Goal: Communication & Community: Answer question/provide support

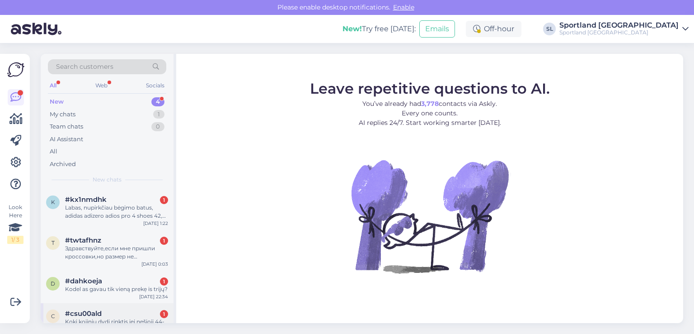
scroll to position [20, 0]
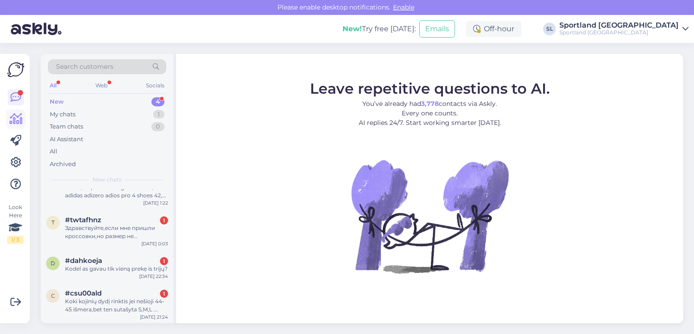
click at [15, 123] on icon at bounding box center [15, 118] width 13 height 11
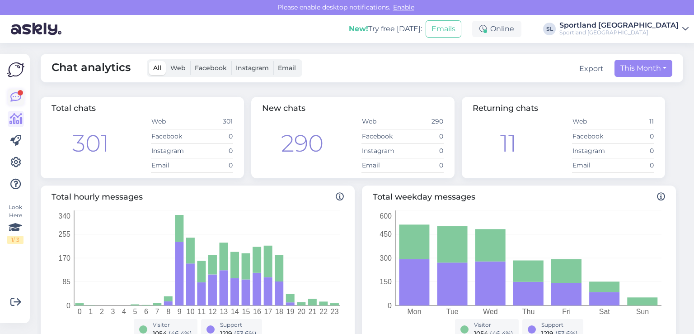
click at [16, 96] on icon at bounding box center [15, 97] width 11 height 11
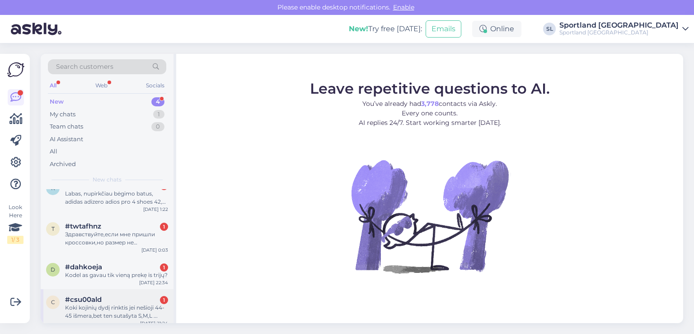
scroll to position [20, 0]
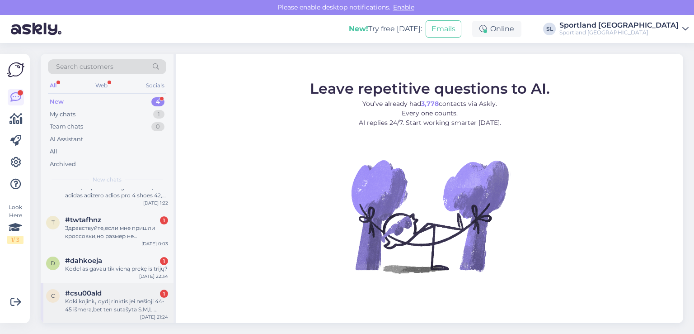
click at [105, 295] on div "#csu00ald 1" at bounding box center [116, 293] width 103 height 8
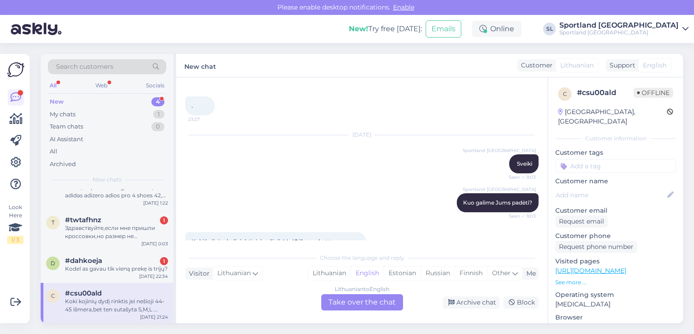
scroll to position [67, 0]
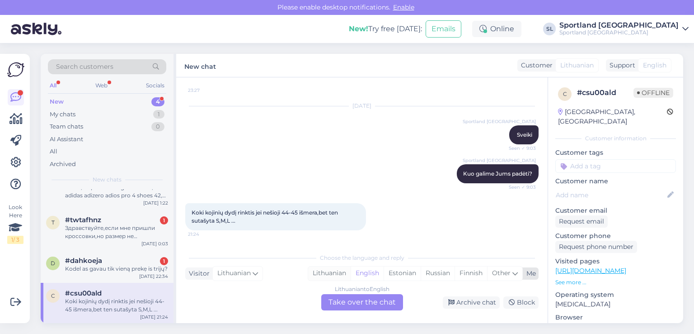
click at [338, 270] on div "Lithuanian" at bounding box center [329, 273] width 42 height 14
click at [340, 301] on div "Lithuanian to Lithuanian Take over the chat" at bounding box center [362, 302] width 82 height 16
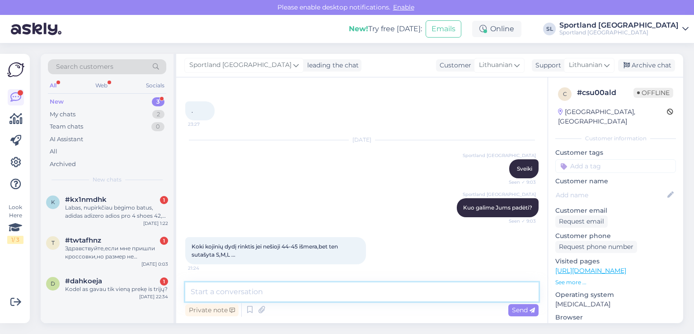
click at [316, 288] on textarea at bounding box center [361, 291] width 353 height 19
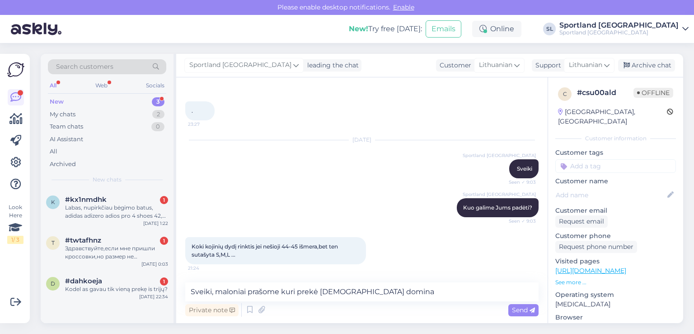
click at [625, 266] on link "https://sportland.lt/vyrai?sortKey=price&sortDirection=ASC&page=20" at bounding box center [590, 270] width 71 height 8
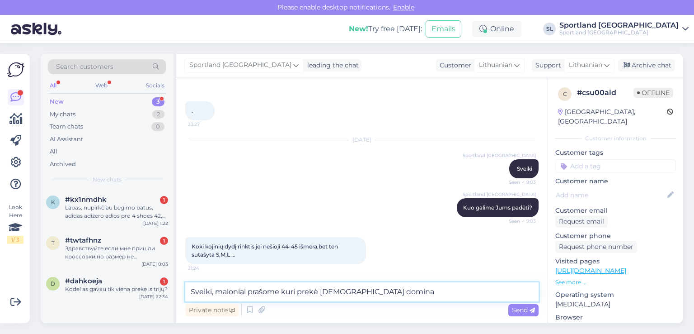
click at [390, 293] on textarea "Sveiki, maloniai prašome kuri prekė Jus domina" at bounding box center [361, 291] width 353 height 19
type textarea "Sveiki, maloniai prašome kuri prekė [DEMOGRAPHIC_DATA] domina?"
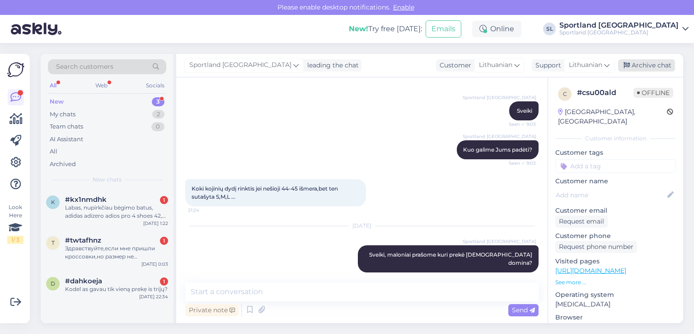
click at [655, 60] on div "Archive chat" at bounding box center [646, 65] width 57 height 12
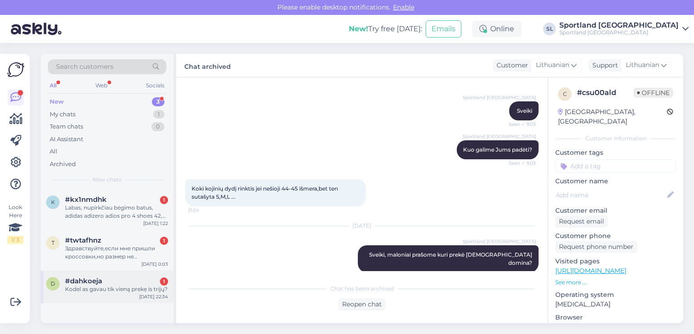
click at [108, 291] on div "Kodel as gavau tik vieną prekẹ is trijų?" at bounding box center [116, 289] width 103 height 8
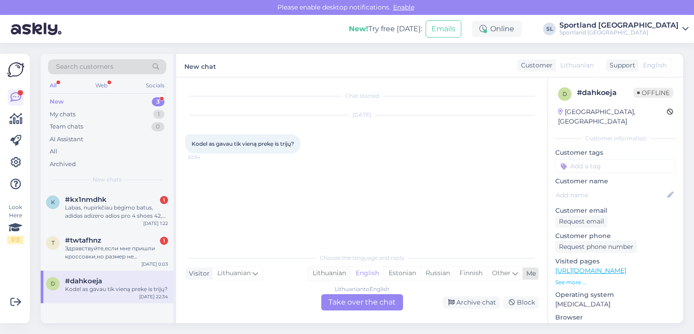
click at [329, 274] on div "Lithuanian" at bounding box center [329, 273] width 42 height 14
click at [342, 296] on div "Lithuanian to Lithuanian Take over the chat" at bounding box center [362, 302] width 82 height 16
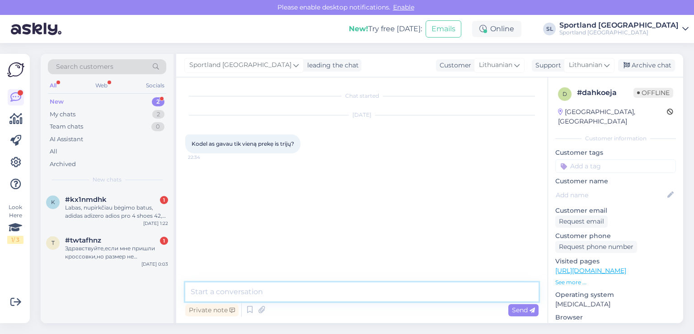
click at [318, 283] on textarea at bounding box center [361, 291] width 353 height 19
type textarea "Sveiki, maloniai prašome nurodykite užsakymo numerį"
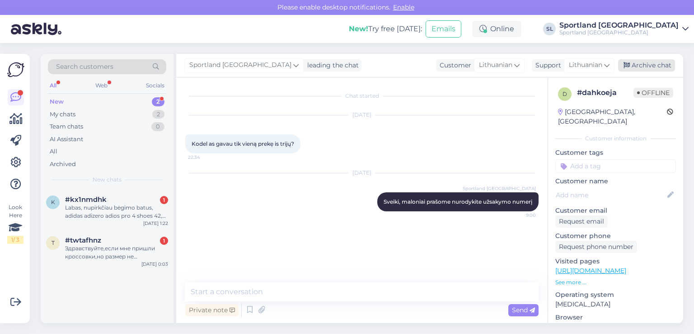
click at [649, 69] on div "Archive chat" at bounding box center [646, 65] width 57 height 12
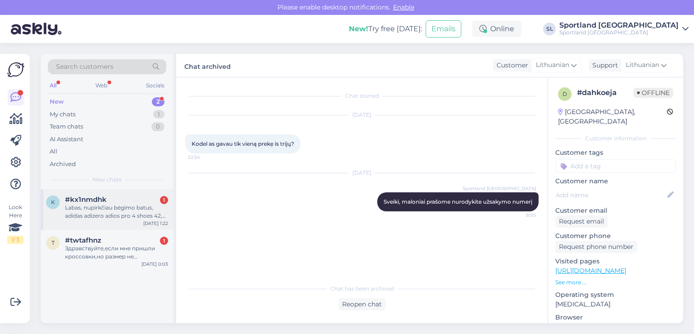
click at [107, 207] on div "Labas, nupirkčiau bėgimo batus, adidas adizero adios pro 4 shoes 42,5! Ar galit…" at bounding box center [116, 211] width 103 height 16
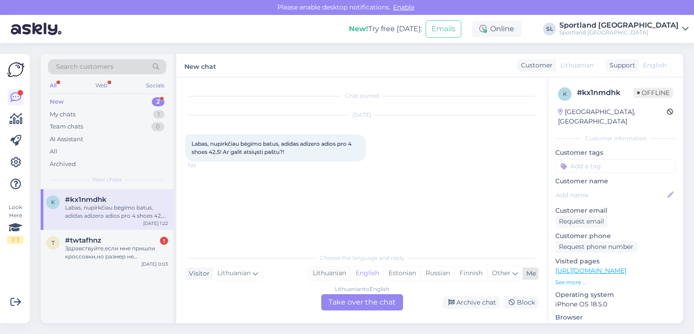
click at [336, 274] on div "Lithuanian" at bounding box center [329, 273] width 42 height 14
click at [348, 308] on div "Lithuanian to Lithuanian Take over the chat" at bounding box center [362, 302] width 82 height 16
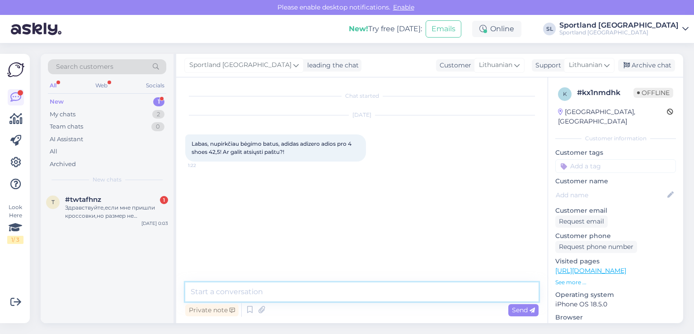
click at [325, 295] on textarea at bounding box center [361, 291] width 353 height 19
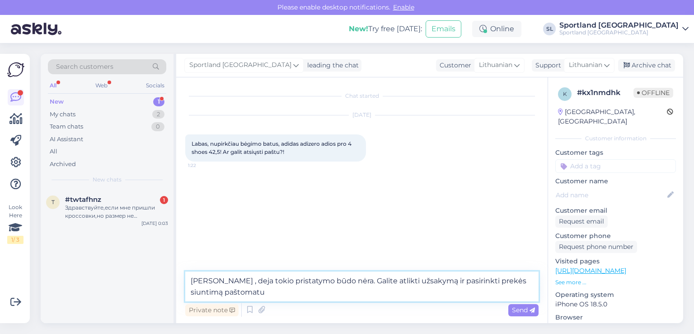
click at [528, 282] on textarea "Sveiki , deja tokio pristatymo būdo nėra. Galite atlikti užsakymą ir pasirinkti…" at bounding box center [361, 286] width 353 height 30
click at [315, 286] on textarea "Sveiki , deja tokio pristatymo būdo nėra. Galite atlikti užsakymą ir pasirinkti…" at bounding box center [361, 286] width 353 height 30
type textarea "[PERSON_NAME] , deja tokio pristatymo būdo nėra. Galite atlikti užsakymą ir pas…"
click at [529, 306] on span "Send" at bounding box center [523, 309] width 23 height 8
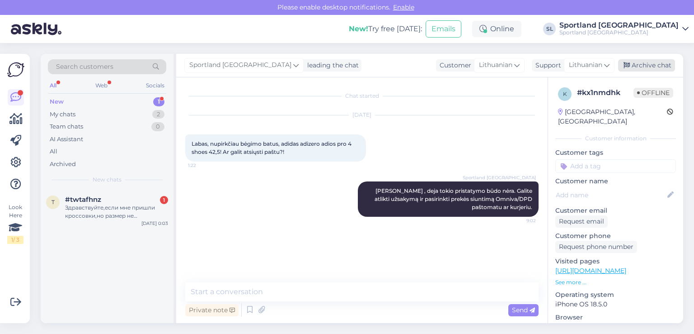
click at [635, 62] on div "Archive chat" at bounding box center [646, 65] width 57 height 12
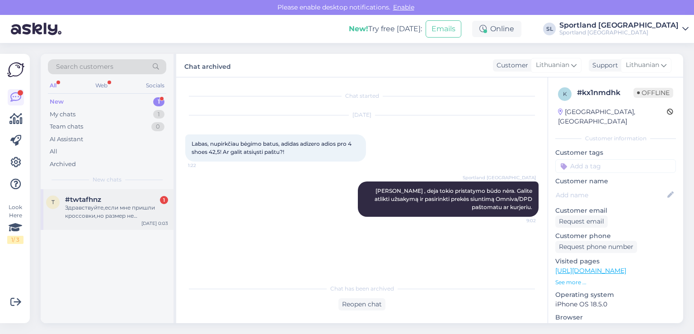
click at [100, 219] on div "t #twtafhnz 1 Здравствуйте,если мне пришли кроссовки,но размер не подошёл,вы см…" at bounding box center [107, 209] width 133 height 41
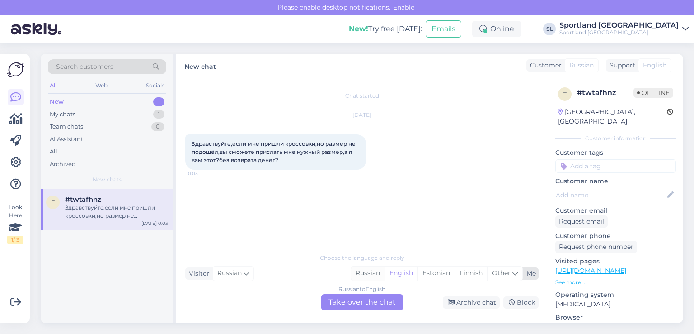
click at [362, 274] on div "Russian" at bounding box center [367, 273] width 33 height 14
click at [348, 304] on div "Russian to Russian Take over the chat" at bounding box center [362, 302] width 82 height 16
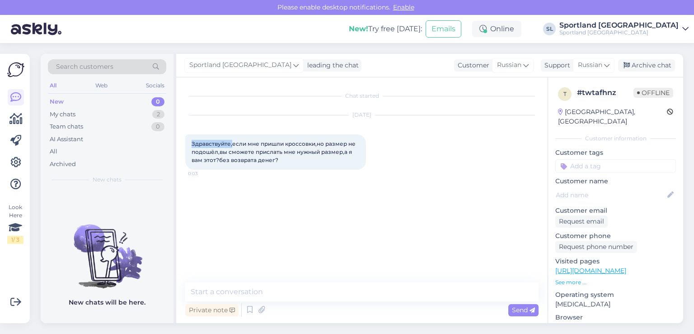
drag, startPoint x: 232, startPoint y: 141, endPoint x: 185, endPoint y: 140, distance: 47.0
click at [185, 140] on div "Здравствуйте,если мне пришли кроссовки,но размер не подошёл,вы сможете прислать…" at bounding box center [275, 151] width 181 height 35
copy span "Здравствуйте,"
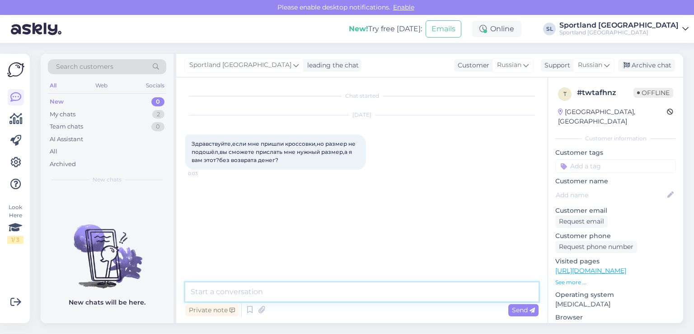
click at [270, 293] on textarea at bounding box center [361, 291] width 353 height 19
paste textarea "Здравствуйте,"
type textarea "Здравствуйте,"
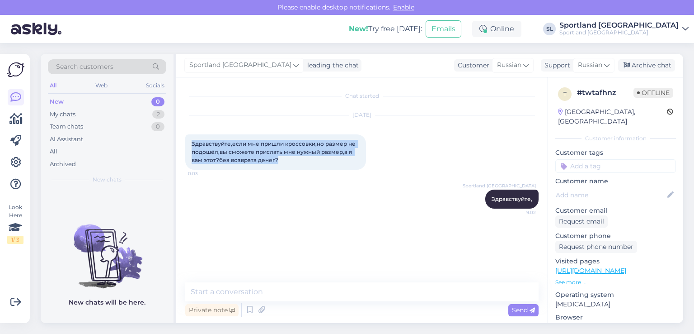
drag, startPoint x: 296, startPoint y: 161, endPoint x: 188, endPoint y: 141, distance: 109.5
click at [184, 143] on div "Chat started Aug 21 2025 Здравствуйте,если мне пришли кроссовки,но размер не по…" at bounding box center [361, 199] width 371 height 245
copy span "Здравствуйте,если мне пришли кроссовки,но размер не подошёл,вы сможете прислать…"
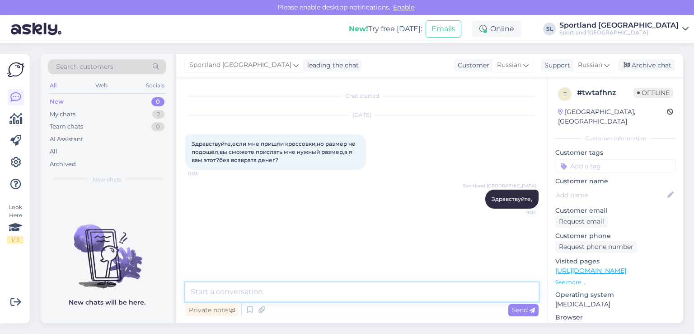
click at [193, 295] on textarea at bounding box center [361, 291] width 353 height 19
paste textarea "Если вы не носили товар, верните его нам, и вам вернут деньги. Вы можете оформи…"
type textarea "Если вы не носили товар, верните его нам, и вам вернут деньги. Вы можете оформи…"
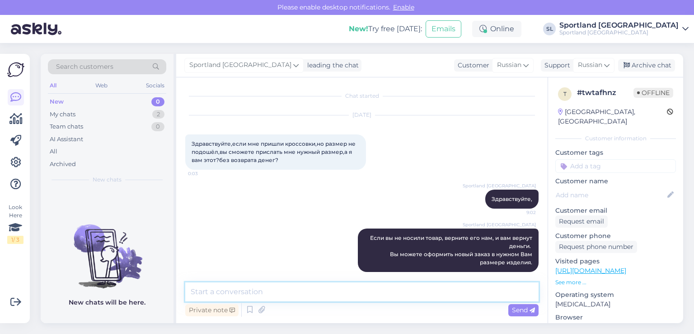
scroll to position [8, 0]
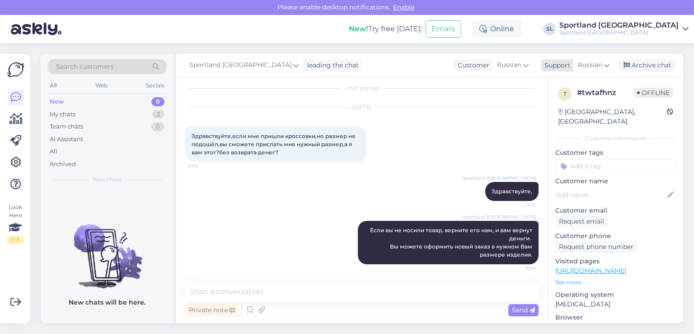
click at [653, 67] on div "Archive chat" at bounding box center [646, 65] width 57 height 12
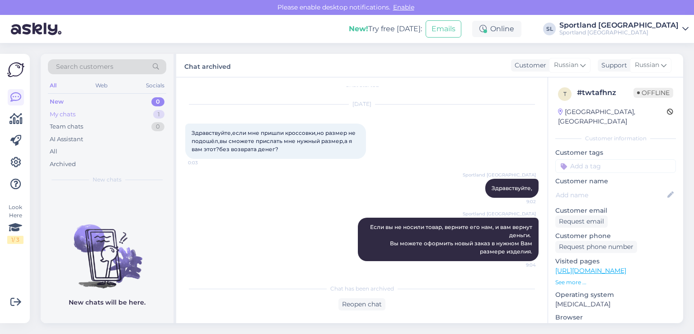
click at [100, 115] on div "My chats 1" at bounding box center [107, 114] width 118 height 13
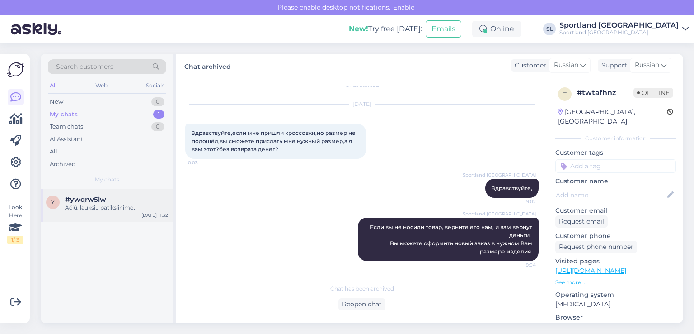
click at [112, 211] on div "y #ywqrw5lw Ačiū, lauksiu patikslinimo. Aug 18 11:32" at bounding box center [107, 205] width 133 height 33
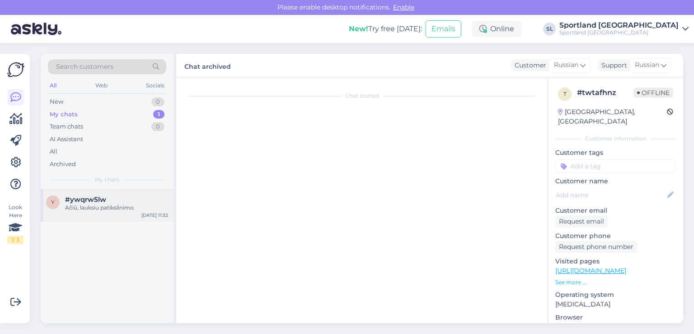
scroll to position [517, 0]
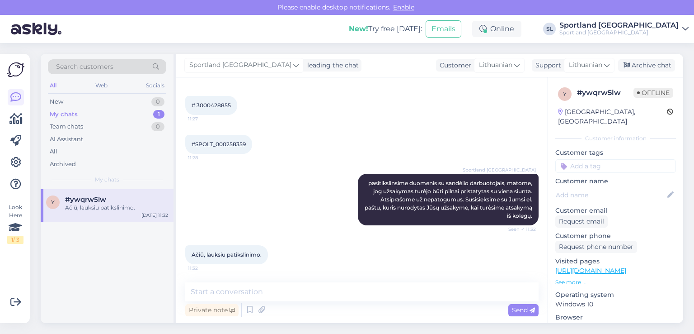
click at [197, 106] on span "# 3000428855" at bounding box center [211, 105] width 39 height 7
copy div "3000428855 11:27"
click at [25, 119] on div "Look Here 1 / 3 Get more Your checklist to get more value from Askly. Close Con…" at bounding box center [15, 188] width 30 height 269
click at [16, 123] on icon at bounding box center [15, 118] width 13 height 11
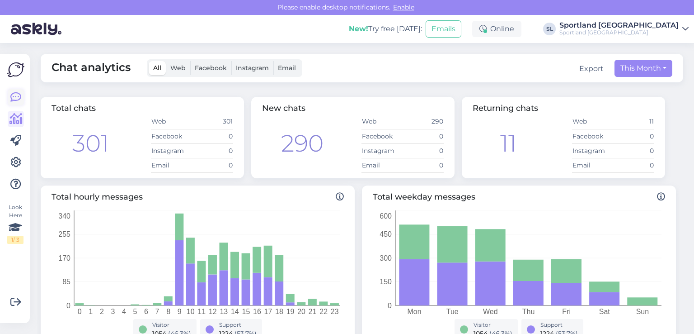
click at [13, 97] on icon at bounding box center [15, 97] width 11 height 11
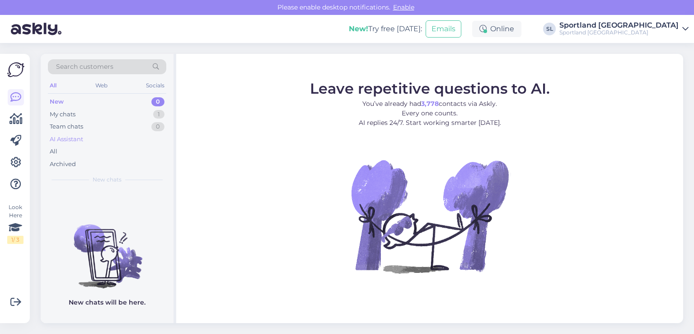
drag, startPoint x: 80, startPoint y: 150, endPoint x: 74, endPoint y: 141, distance: 11.8
click at [79, 148] on div "All" at bounding box center [107, 151] width 118 height 13
click at [52, 149] on div "All" at bounding box center [54, 151] width 8 height 9
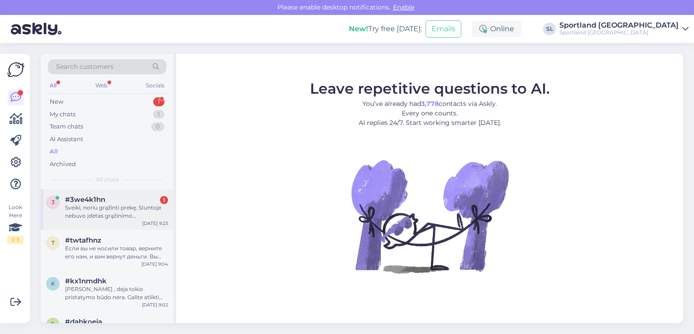
click at [117, 200] on div "#3we4k1hn 1" at bounding box center [116, 199] width 103 height 8
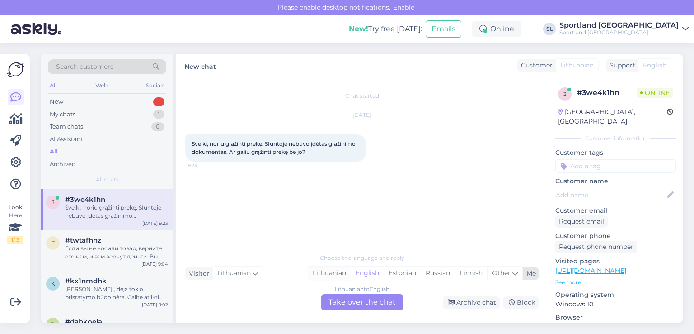
click at [334, 269] on div "Lithuanian" at bounding box center [329, 273] width 42 height 14
click at [346, 306] on div "Lithuanian to Lithuanian Take over the chat" at bounding box center [362, 302] width 82 height 16
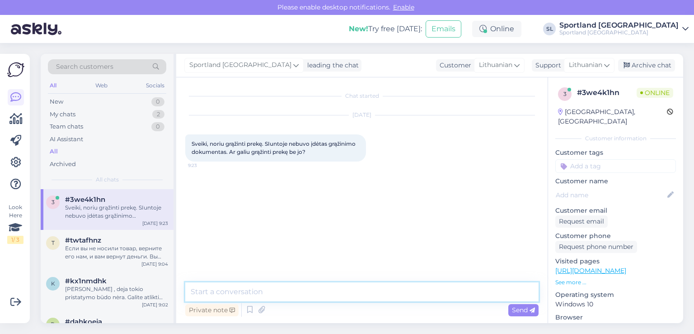
click at [331, 296] on textarea at bounding box center [361, 291] width 353 height 19
type textarea "Sveiki"
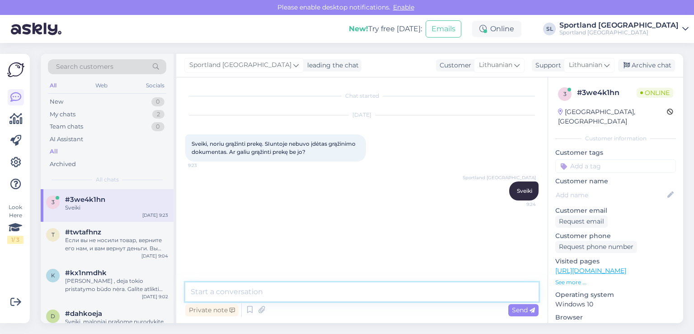
click at [331, 293] on textarea at bounding box center [361, 291] width 353 height 19
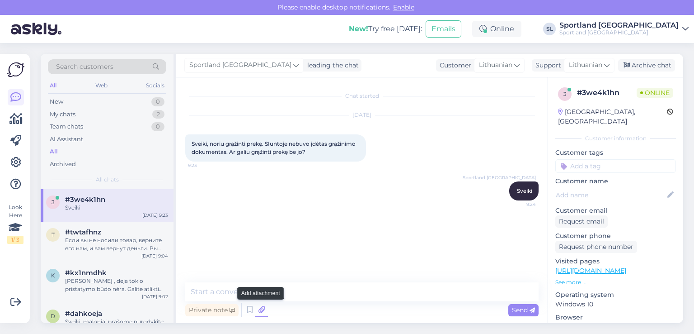
click at [264, 312] on icon at bounding box center [261, 310] width 13 height 14
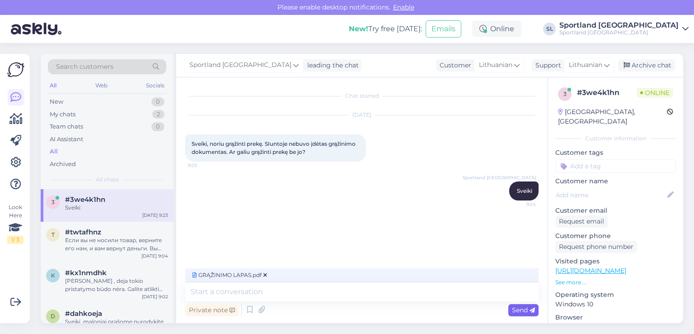
click at [516, 308] on span "Send" at bounding box center [523, 309] width 23 height 8
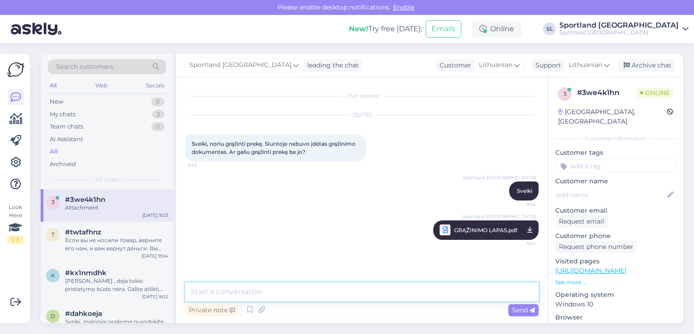
click at [296, 296] on textarea at bounding box center [361, 291] width 353 height 19
type textarea "pridedame grąžinimo lapą."
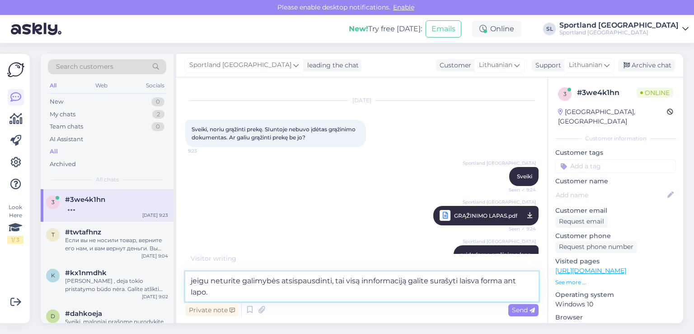
type textarea "jeigu neturite galimybės atsispausdinti, tai visą innformaciją galite surašyti …"
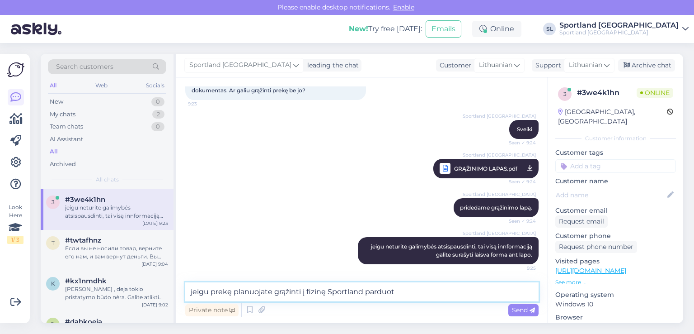
scroll to position [100, 0]
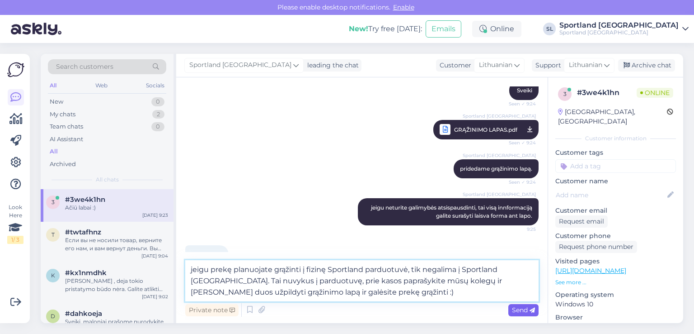
type textarea "jeigu prekę planuojate grąžinti į fizinę Sportland parduotuvė, tik negalima į S…"
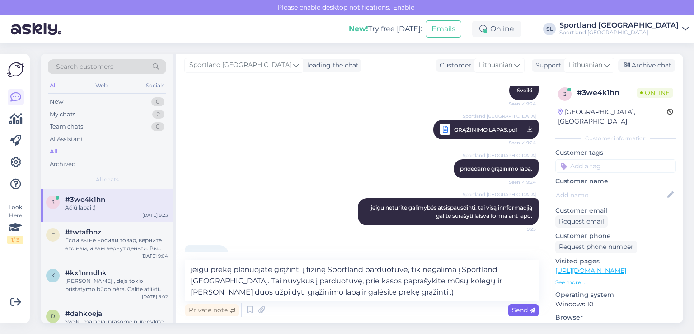
click at [528, 305] on span "Send" at bounding box center [523, 309] width 23 height 8
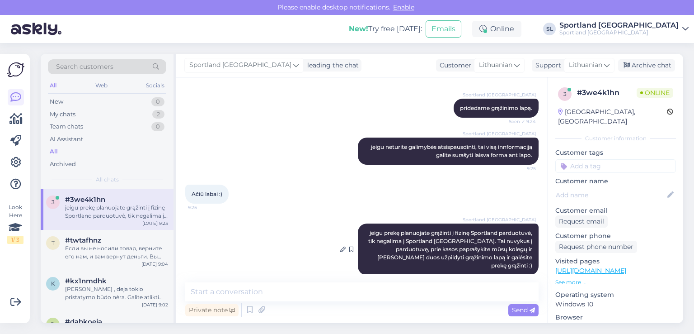
scroll to position [164, 0]
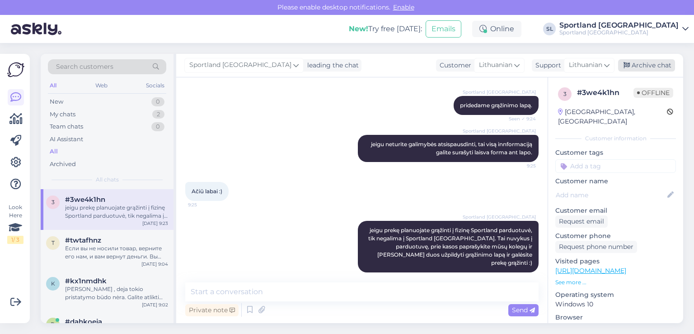
click at [665, 66] on div "Archive chat" at bounding box center [646, 65] width 57 height 12
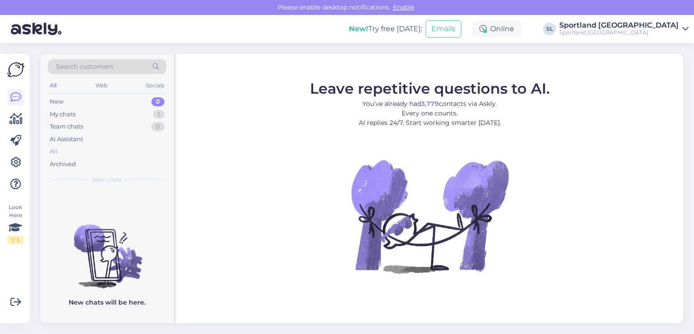
click at [56, 154] on div "All" at bounding box center [54, 151] width 8 height 9
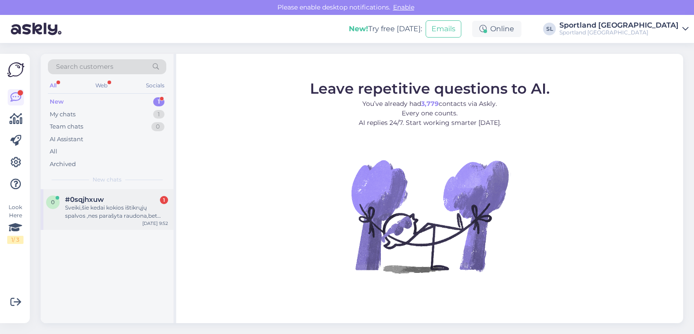
click at [109, 208] on div "Sveiki,šie kedai kokios ištikrųjų spalvos ,nes parašyta raudona,bet nuotraukoje…" at bounding box center [116, 211] width 103 height 16
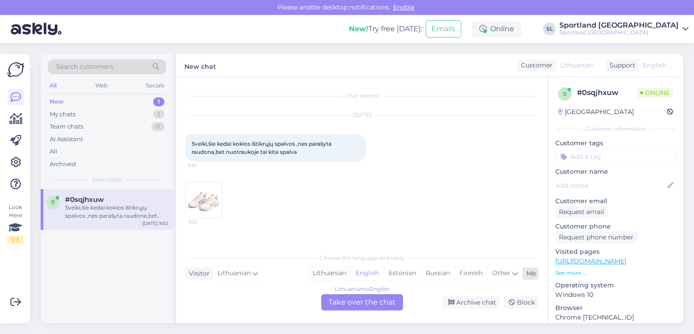
click at [335, 272] on div "Lithuanian" at bounding box center [329, 273] width 42 height 14
click at [362, 306] on div "Lithuanian to Lithuanian Take over the chat" at bounding box center [362, 302] width 82 height 16
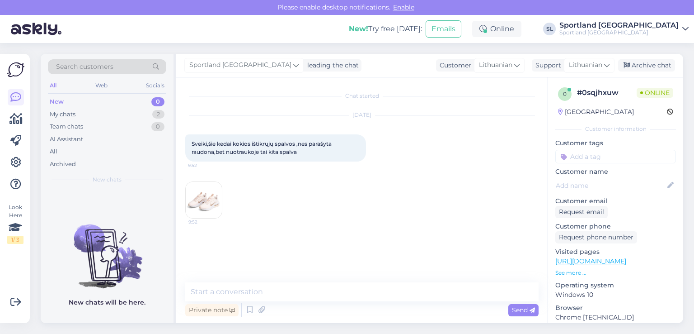
click at [201, 195] on img at bounding box center [204, 200] width 36 height 36
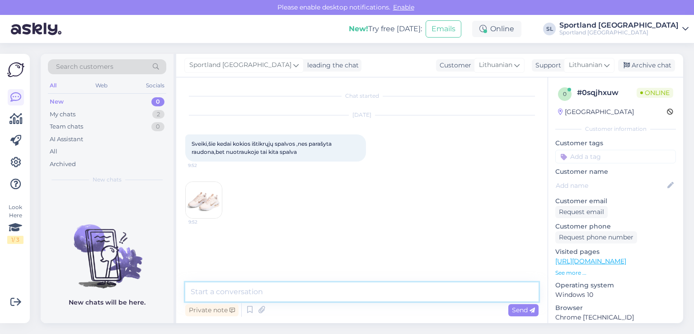
click at [266, 288] on textarea at bounding box center [361, 291] width 353 height 19
type textarea "p"
type textarea "Sveiki"
type textarea "prašome nurodykite prekės kodą ar atsiųskite nuorodą"
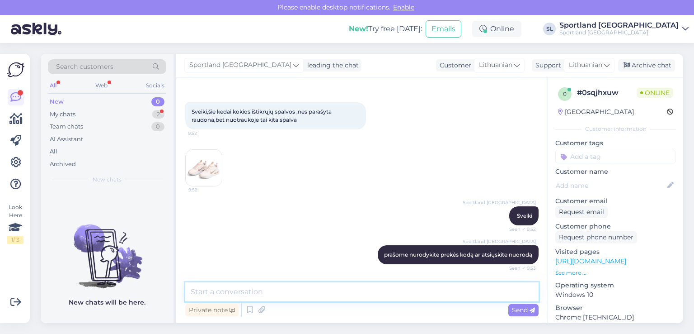
scroll to position [112, 0]
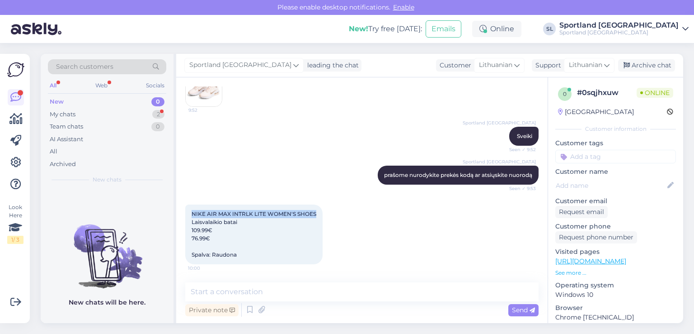
drag, startPoint x: 316, startPoint y: 212, endPoint x: 190, endPoint y: 207, distance: 126.7
click at [190, 207] on div "NIKE AIR MAX INTRLK LITE WOMEN'S SHOES Laisvalaikio batai 109.99€ 76.99€ Spalva…" at bounding box center [253, 234] width 137 height 60
copy span "NIKE AIR MAX INTRLK LITE WOMEN'S SHOES"
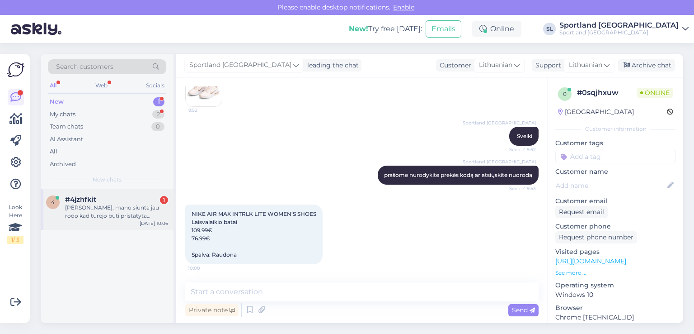
click at [97, 217] on div "Sveiki, mano siunta jau rodo kad turejo buti pristatyta antradienį, o yra pastr…" at bounding box center [116, 211] width 103 height 16
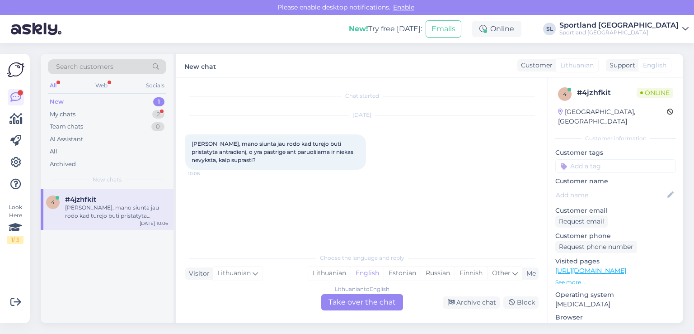
scroll to position [0, 0]
click at [340, 273] on div "Lithuanian" at bounding box center [329, 273] width 42 height 14
click at [338, 298] on div "Lithuanian to Lithuanian Take over the chat" at bounding box center [362, 302] width 82 height 16
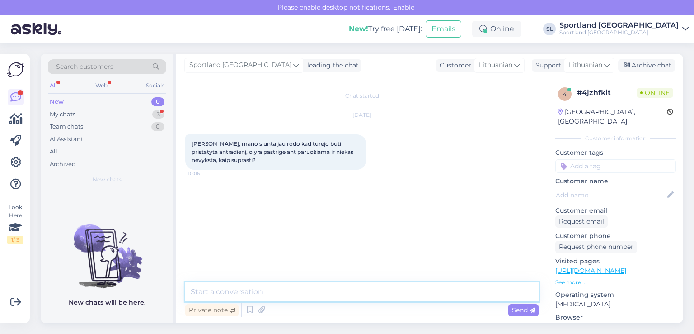
click at [300, 288] on textarea at bounding box center [361, 291] width 353 height 19
type textarea "Sveiki"
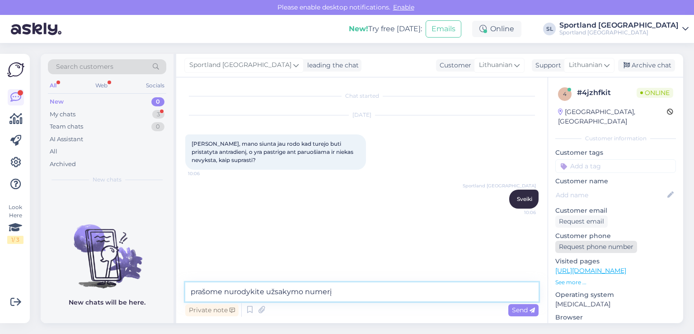
type textarea "prašome nurodykite užsakymo numerį"
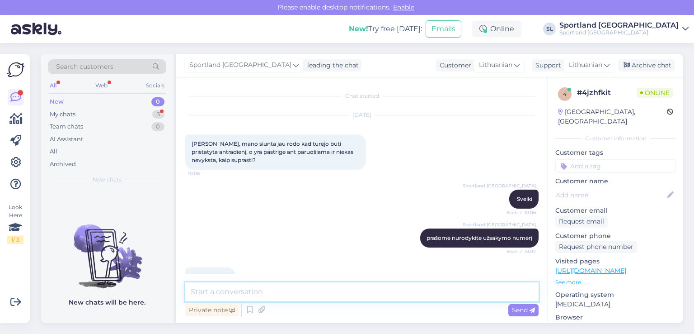
scroll to position [22, 0]
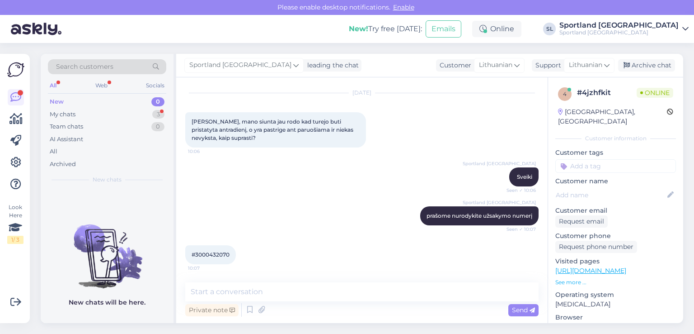
click at [219, 253] on span "#3000432070" at bounding box center [211, 254] width 38 height 7
copy div "3000432070 10:07"
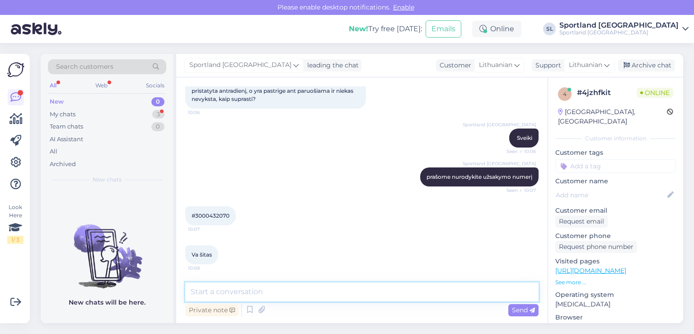
click at [304, 291] on textarea at bounding box center [361, 291] width 353 height 19
paste textarea "CC828355221EE"
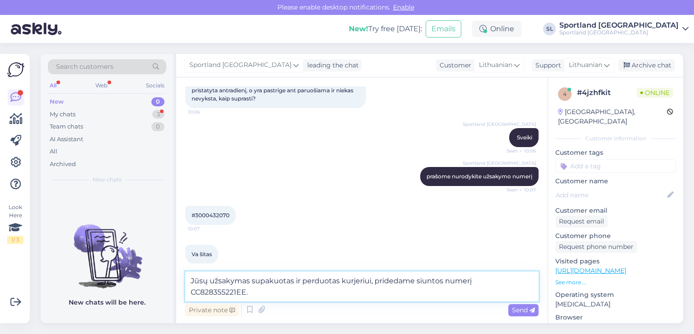
type textarea "Jūsų užsakymas supakuotas ir perduotas kurjeriui, pridedame siuntos numerį CC82…"
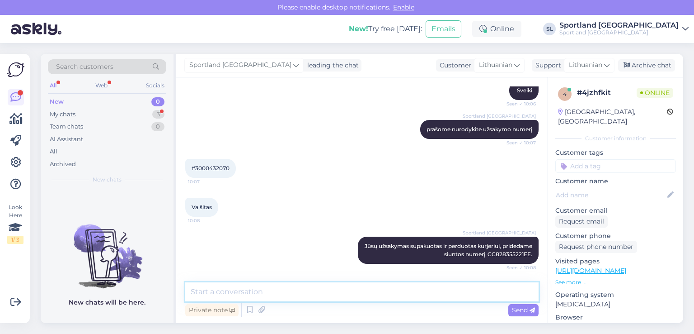
scroll to position [147, 0]
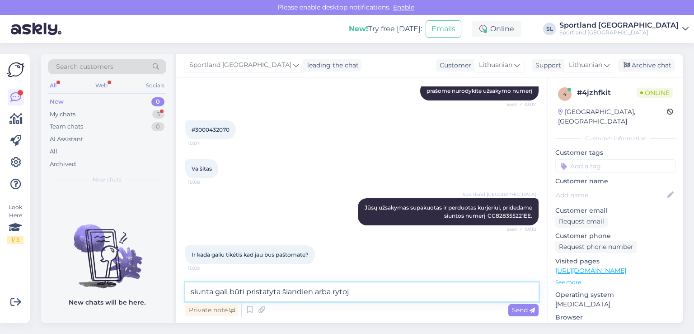
click at [313, 291] on textarea "siunta gali būti pristatyta šiandien arba rytoj" at bounding box center [361, 291] width 353 height 19
type textarea "siunta gali būti pristatyta šiandiena arba rytoj"
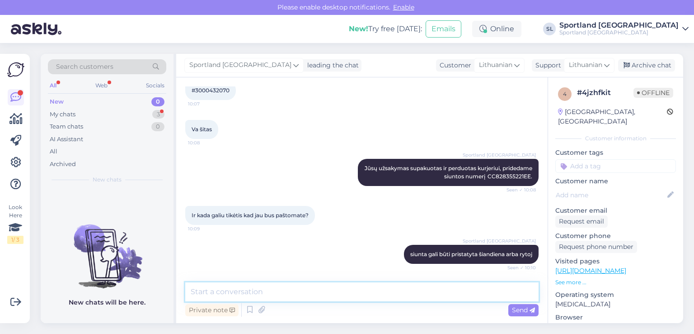
scroll to position [225, 0]
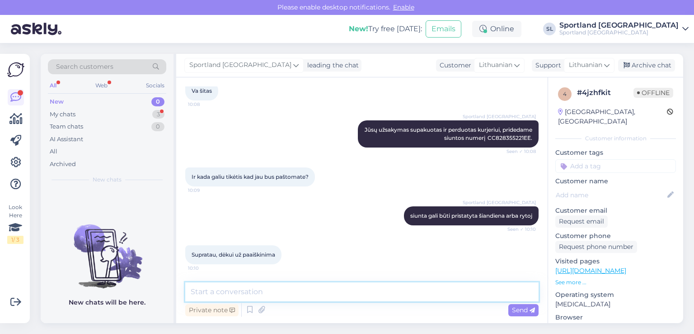
click at [299, 294] on textarea at bounding box center [361, 291] width 353 height 19
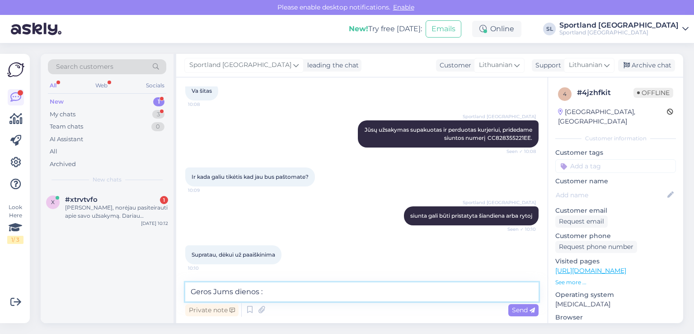
type textarea "Geros Jums dienos :)"
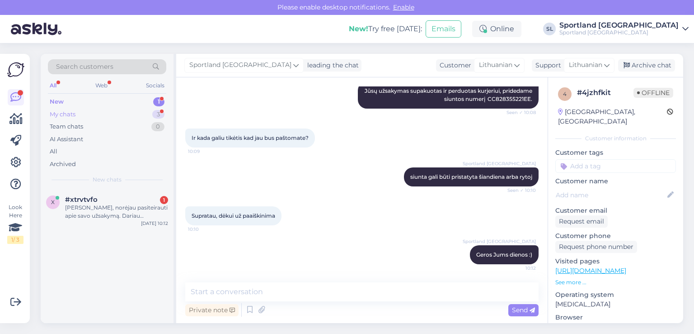
click at [136, 114] on div "My chats 3" at bounding box center [107, 114] width 118 height 13
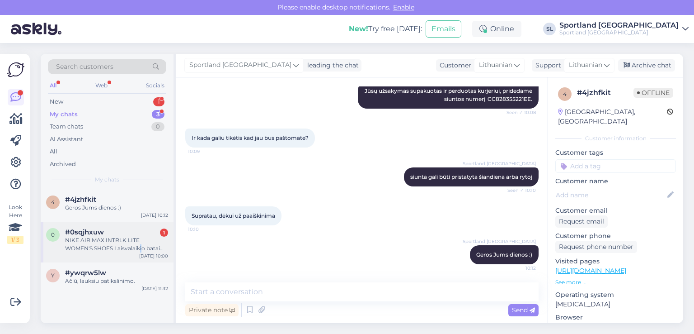
click at [112, 244] on div "NIKE AIR MAX INTRLK LITE WOMEN'S SHOES Laisvalaikio batai 109.99€ 76.99€ Spalva…" at bounding box center [116, 244] width 103 height 16
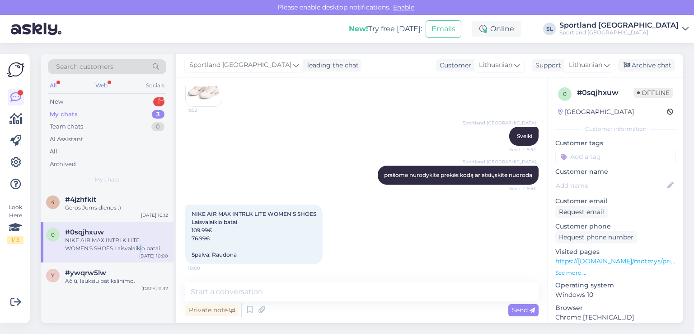
drag, startPoint x: 105, startPoint y: 100, endPoint x: 105, endPoint y: 111, distance: 11.3
click at [104, 100] on div "New 1" at bounding box center [107, 101] width 118 height 13
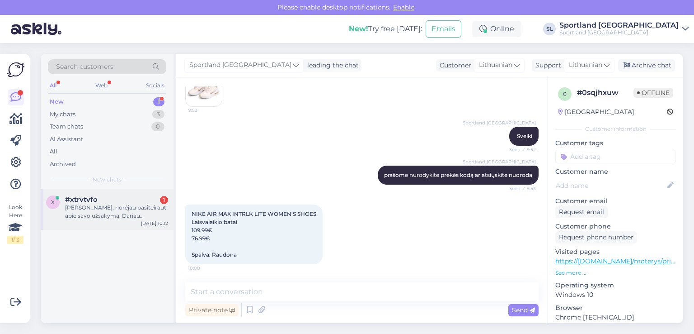
click at [122, 216] on div "Sveiki, norėjau pasiteirauti apie savo užsakymą. Dariau užsakymą ( pridedu foto…" at bounding box center [116, 211] width 103 height 16
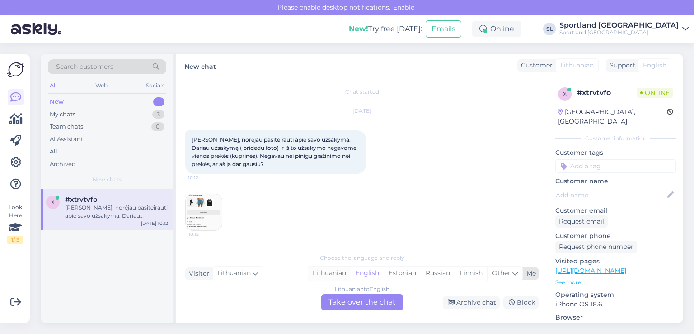
click at [332, 273] on div "Lithuanian" at bounding box center [329, 273] width 42 height 14
click at [349, 300] on div "Lithuanian to Lithuanian Take over the chat" at bounding box center [362, 302] width 82 height 16
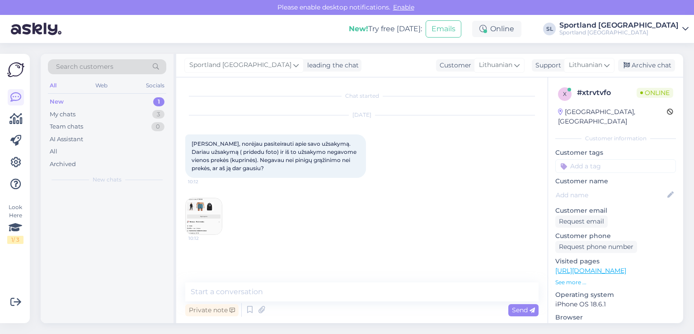
scroll to position [0, 0]
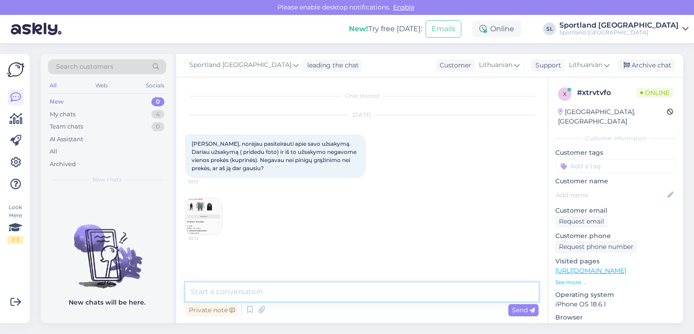
click at [298, 291] on textarea at bounding box center [361, 291] width 353 height 19
type textarea "Sveiki"
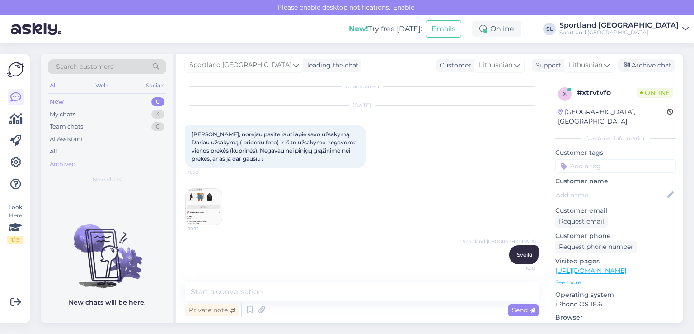
click at [73, 158] on div "Archived" at bounding box center [107, 164] width 118 height 13
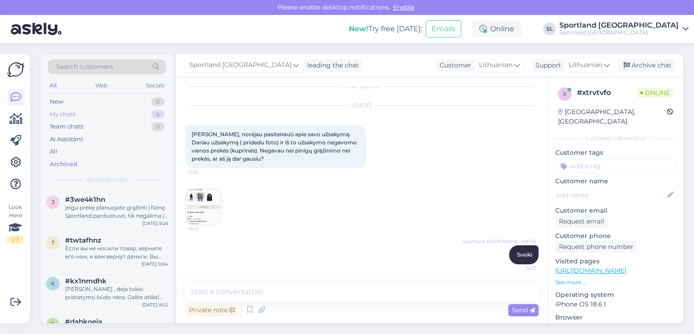
click at [72, 111] on div "My chats" at bounding box center [63, 114] width 26 height 9
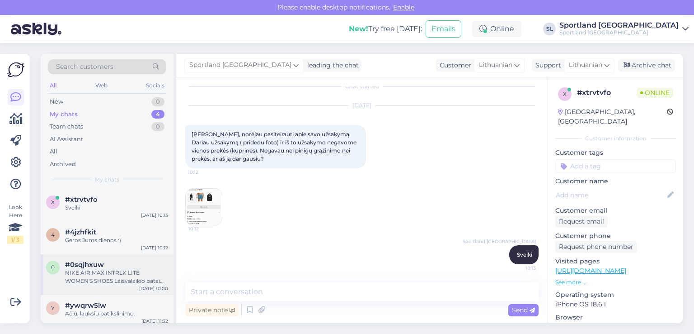
click at [104, 261] on div "#0sqjhxuw" at bounding box center [116, 264] width 103 height 8
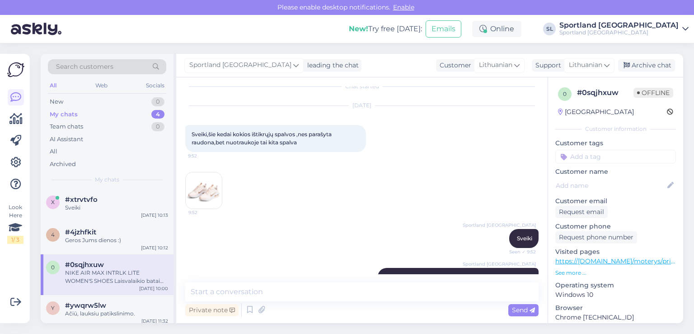
scroll to position [112, 0]
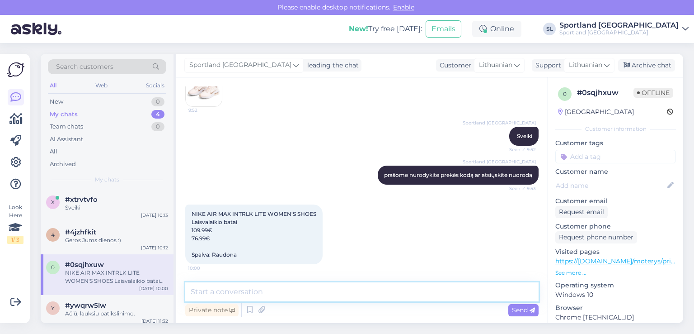
click at [271, 293] on textarea at bounding box center [361, 291] width 353 height 19
type textarea "prekės spalva tokia kaip pateikta prekės nuotraukoje."
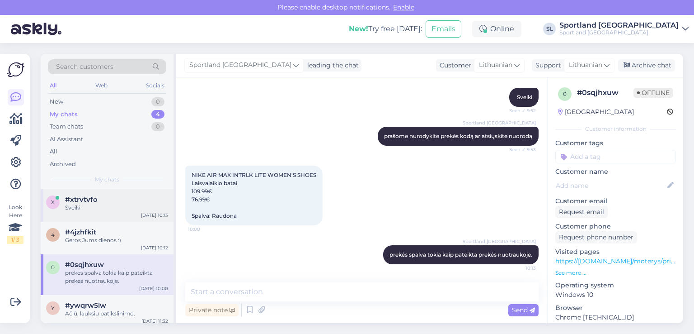
click at [93, 210] on div "Sveiki" at bounding box center [116, 207] width 103 height 8
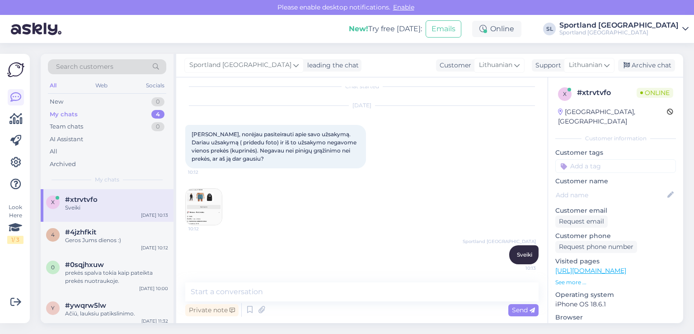
click at [208, 193] on img at bounding box center [204, 206] width 36 height 36
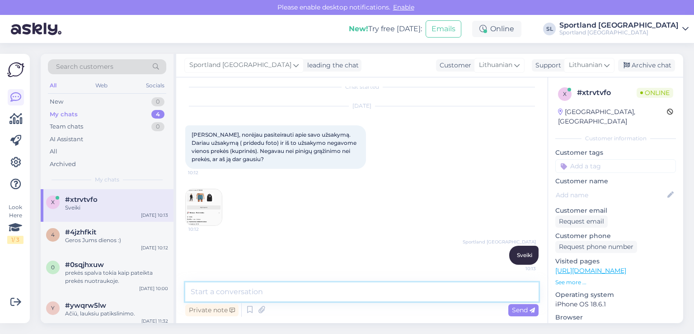
click at [347, 292] on textarea at bounding box center [361, 291] width 353 height 19
type textarea "d"
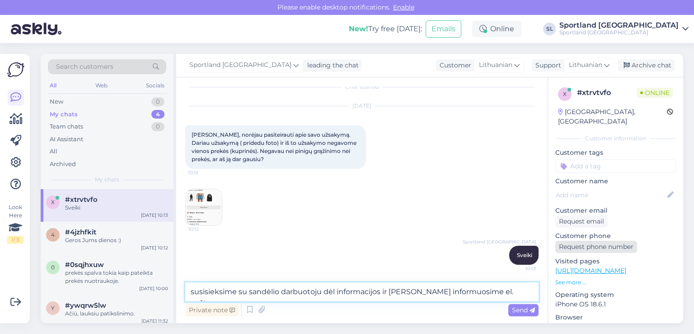
type textarea "susisieksime su sandėlio darbuotoju dėl informacijos ir Jus informuosime el. pa…"
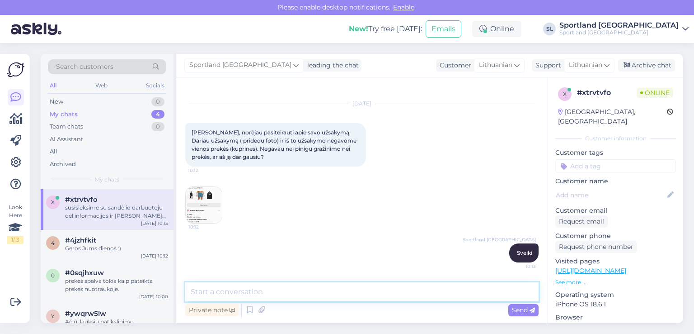
scroll to position [56, 0]
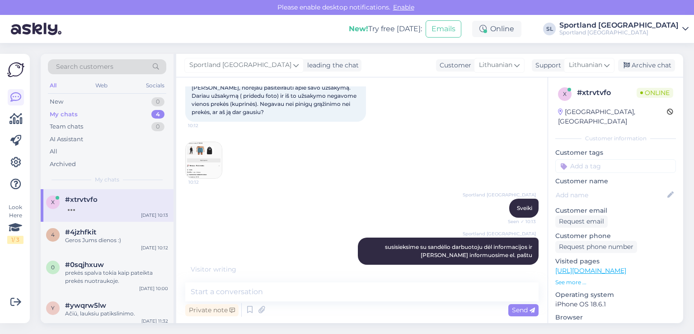
click at [203, 155] on img at bounding box center [204, 160] width 36 height 36
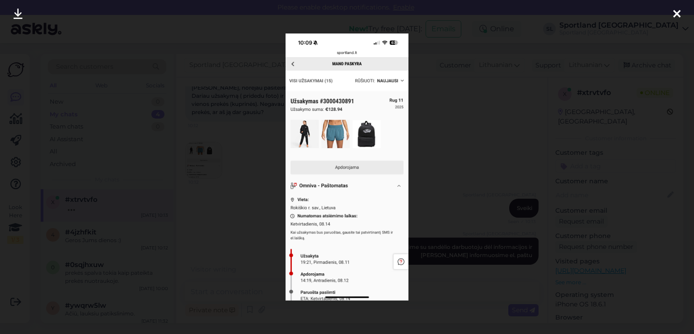
click at [674, 14] on icon at bounding box center [676, 15] width 7 height 12
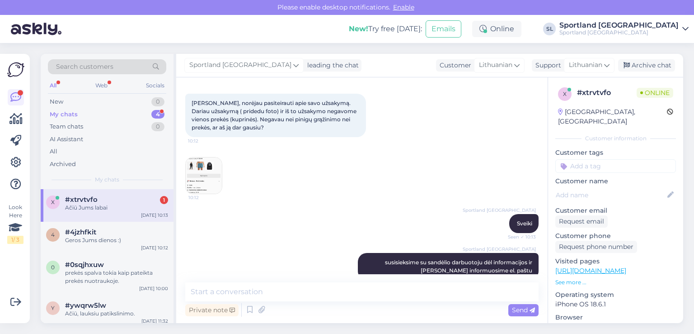
scroll to position [95, 0]
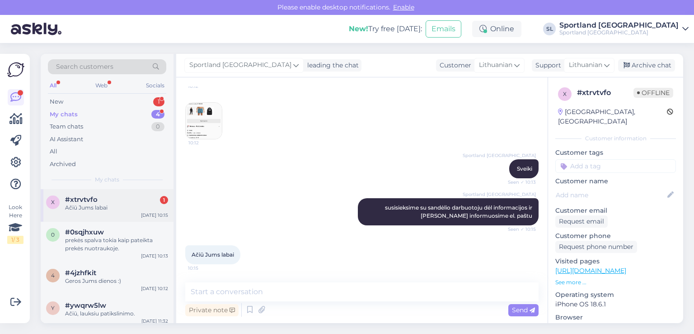
click at [97, 214] on div "x #xtrvtvfo 1 Ačiū Jums labai Aug 21 10:15" at bounding box center [107, 205] width 133 height 33
click at [102, 101] on div "New 1" at bounding box center [107, 101] width 118 height 13
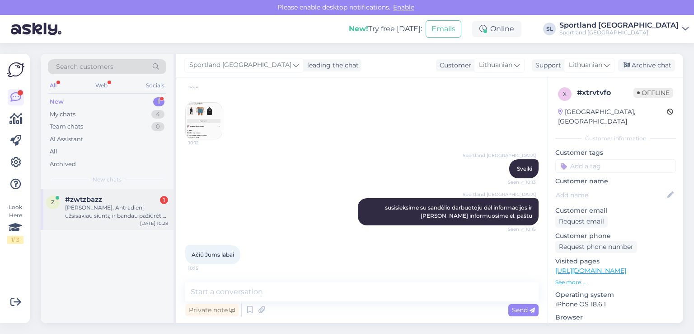
click at [106, 197] on div "#zwtzbazz 1" at bounding box center [116, 199] width 103 height 8
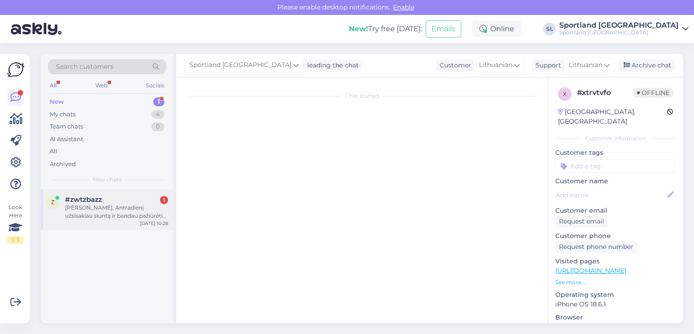
scroll to position [0, 0]
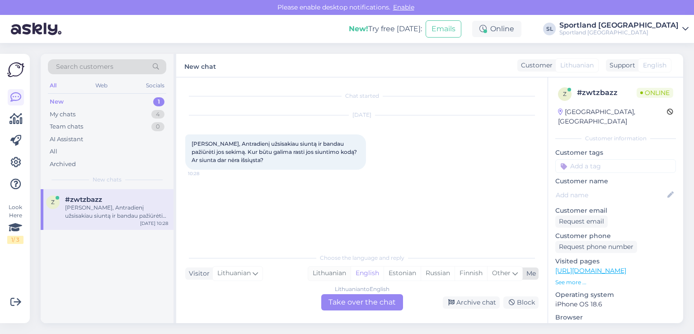
click at [320, 267] on div "Lithuanian" at bounding box center [329, 273] width 42 height 14
click at [343, 299] on div "Lithuanian to Lithuanian Take over the chat" at bounding box center [362, 302] width 82 height 16
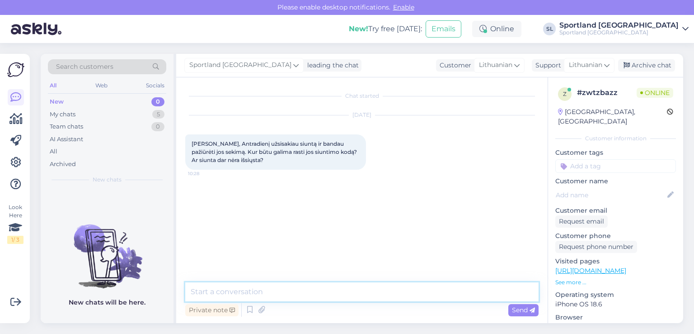
click at [315, 285] on textarea at bounding box center [361, 291] width 353 height 19
type textarea "Sveiki"
type textarea "prašome nurodykite užsakymo numerį"
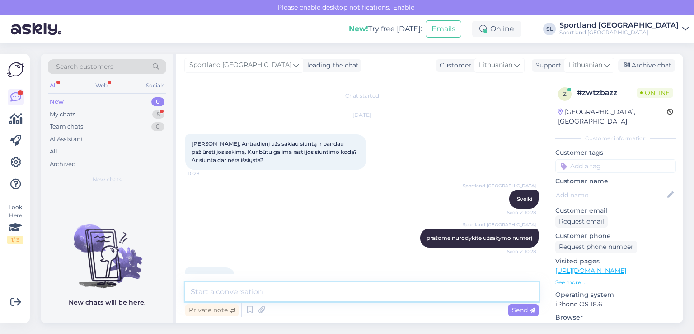
scroll to position [22, 0]
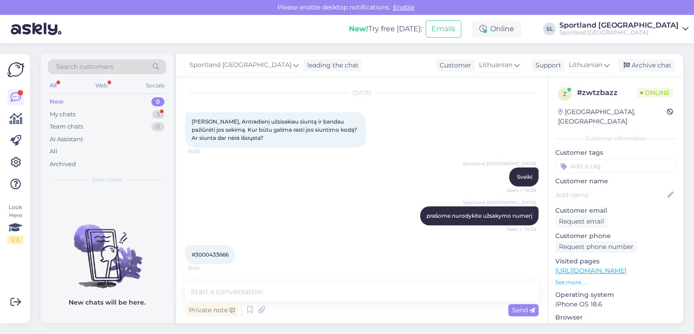
click at [211, 255] on span "#3000433666" at bounding box center [210, 254] width 37 height 7
copy div "3000433666 10:29"
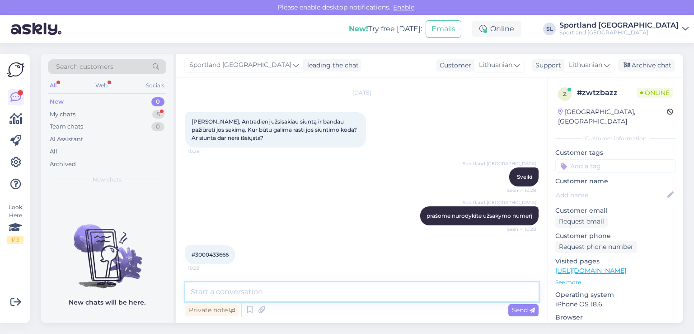
click at [345, 288] on textarea at bounding box center [361, 291] width 353 height 19
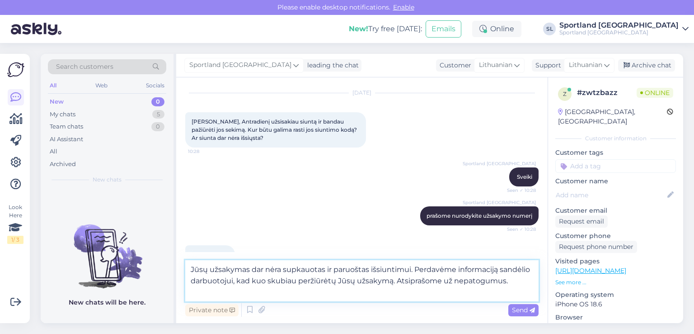
type textarea "Jūsų užsakymas dar nėra supkauotas ir paruoštas išsiuntimui. Perdavėme informac…"
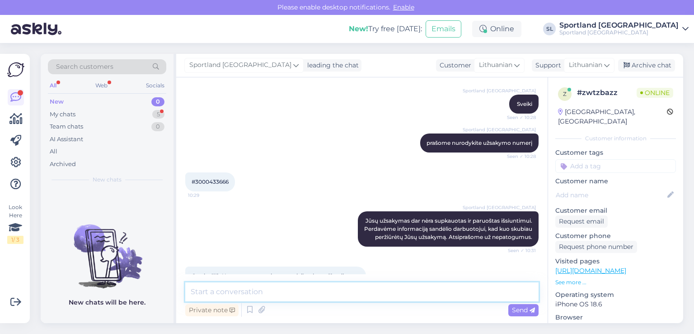
scroll to position [132, 0]
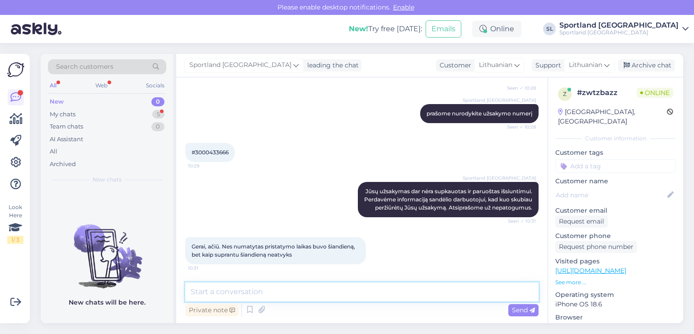
click at [274, 291] on textarea at bounding box center [361, 291] width 353 height 19
click at [272, 287] on textarea at bounding box center [361, 291] width 353 height 19
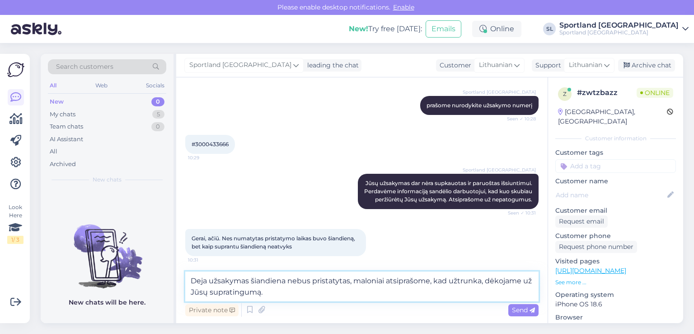
type textarea "Deja užsakymas šiandiena nebus pristatytas, maloniai atsiprašome, kad užtrunka,…"
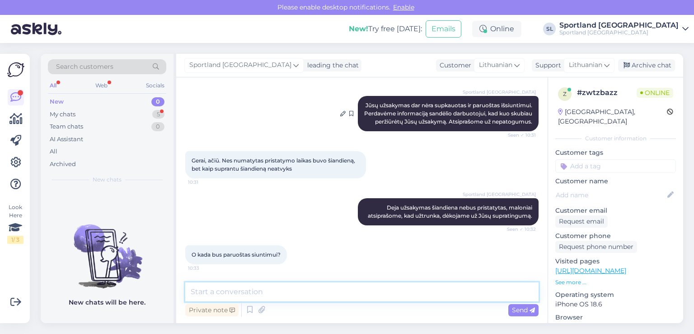
scroll to position [218, 0]
click at [335, 292] on textarea at bounding box center [361, 291] width 353 height 19
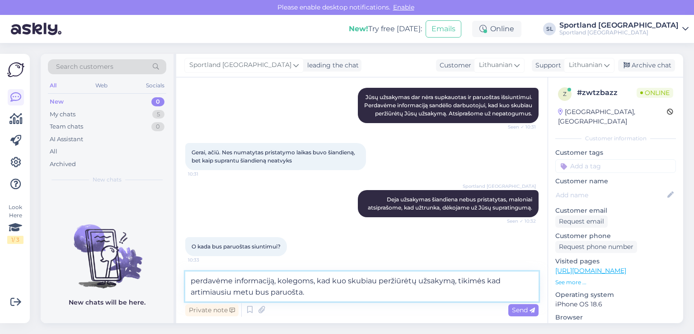
type textarea "perdavėme informaciją, kolegoms, kad kuo skubiau peržiūrėtų užsakymą, tikimės k…"
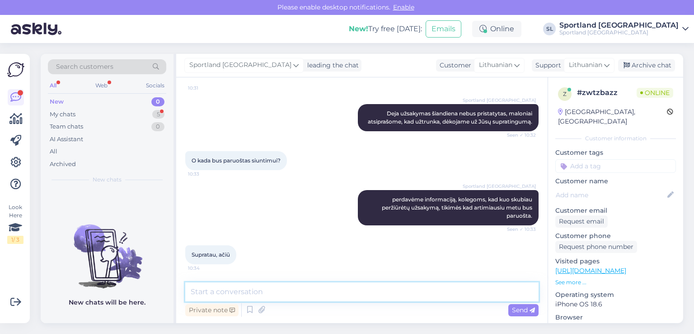
scroll to position [312, 0]
click at [335, 293] on textarea at bounding box center [361, 291] width 353 height 19
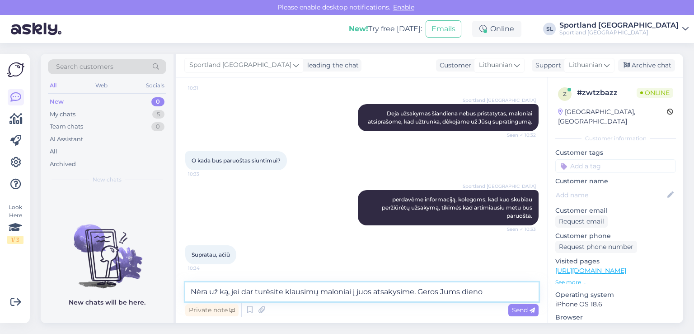
type textarea "Nėra už ką, jei dar turėsite klausimų maloniai į juos atsakysime. Geros Jums di…"
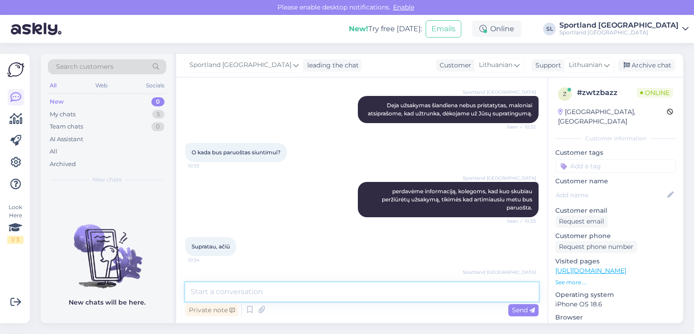
scroll to position [360, 0]
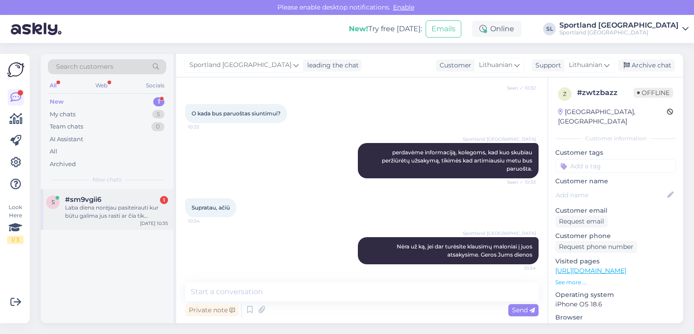
click at [80, 204] on div "Laba diena norėjau pasiteirauti kur būtu galima jus rasti ar čia tik internetin…" at bounding box center [116, 211] width 103 height 16
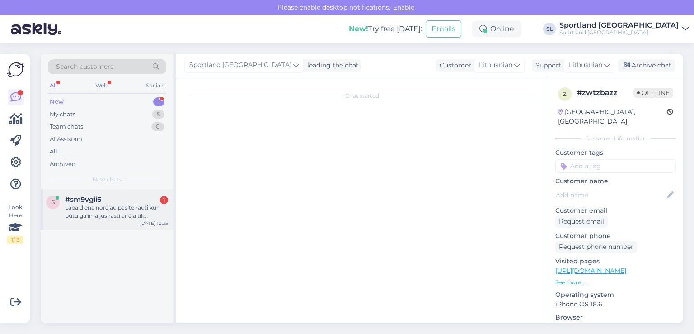
scroll to position [0, 0]
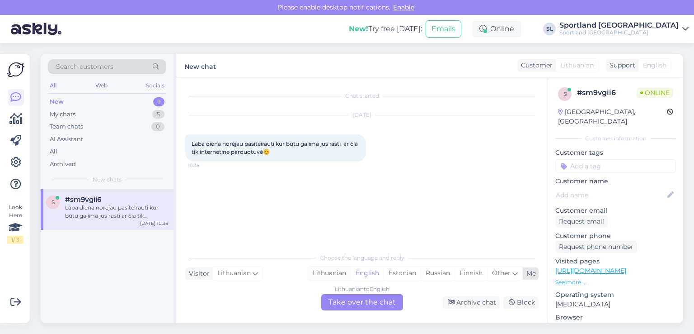
click at [331, 268] on div "Lithuanian" at bounding box center [329, 273] width 42 height 14
click at [354, 302] on div "Lithuanian to Lithuanian Take over the chat" at bounding box center [362, 302] width 82 height 16
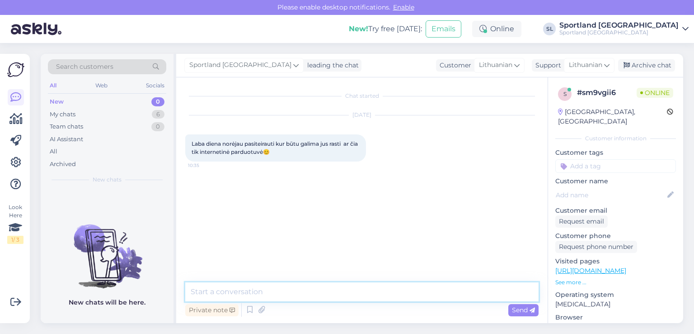
click at [333, 291] on textarea at bounding box center [361, 291] width 353 height 19
type textarea "Sveiki"
click at [296, 290] on textarea "pridedame nuorodą su mūsų fizinių" at bounding box center [361, 291] width 353 height 19
click at [371, 293] on textarea "pridedame nuorodą su mūsų Sportland fizinių" at bounding box center [361, 291] width 353 height 19
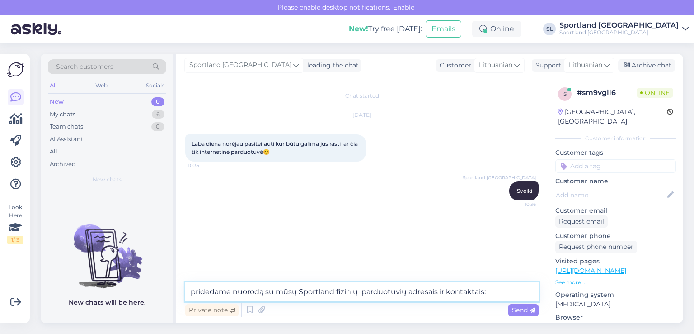
paste textarea "[URL][DOMAIN_NAME]"
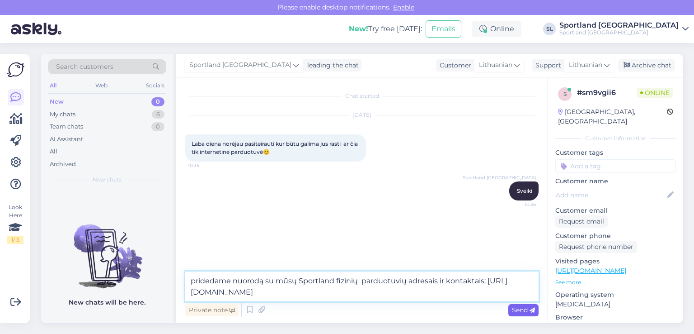
type textarea "pridedame nuorodą su mūsų Sportland fizinių parduotuvių adresais ir kontaktais:…"
click at [527, 308] on span "Send" at bounding box center [523, 309] width 23 height 8
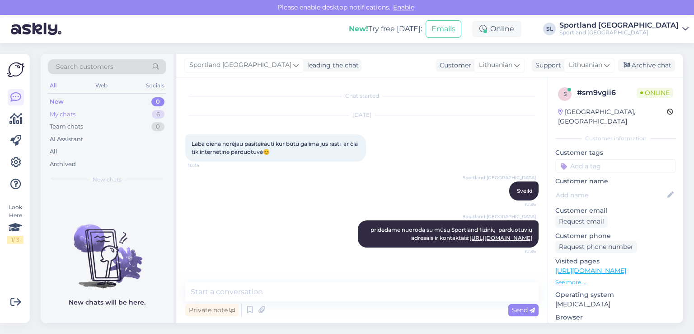
click at [103, 115] on div "My chats 6" at bounding box center [107, 114] width 118 height 13
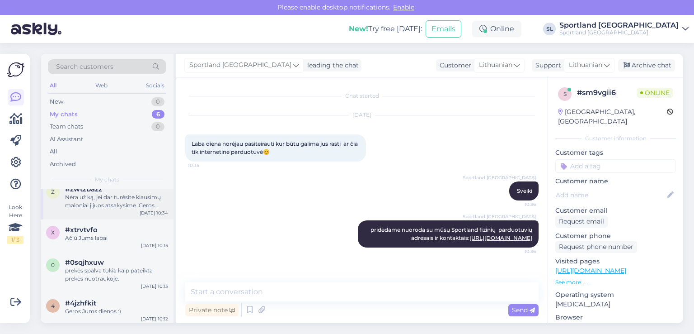
scroll to position [85, 0]
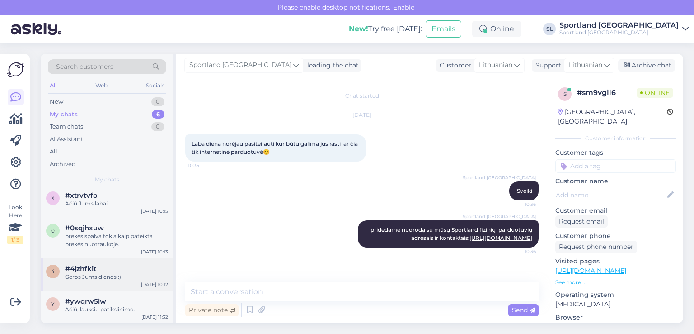
click at [113, 270] on div "#4jzhfkit" at bounding box center [116, 268] width 103 height 8
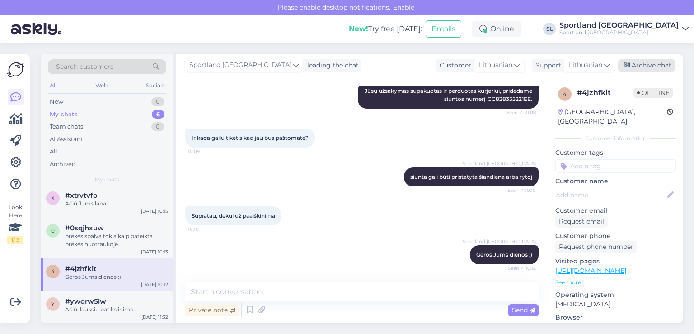
click at [645, 60] on div "Archive chat" at bounding box center [646, 65] width 57 height 12
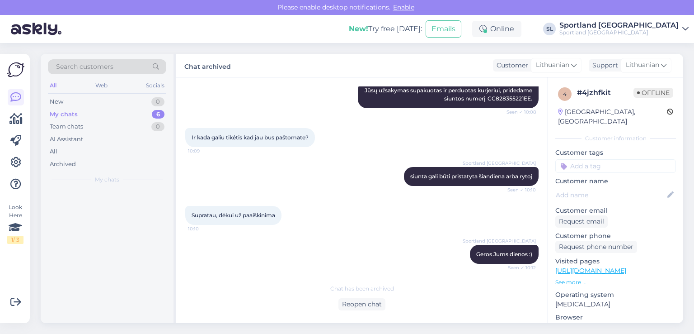
scroll to position [0, 0]
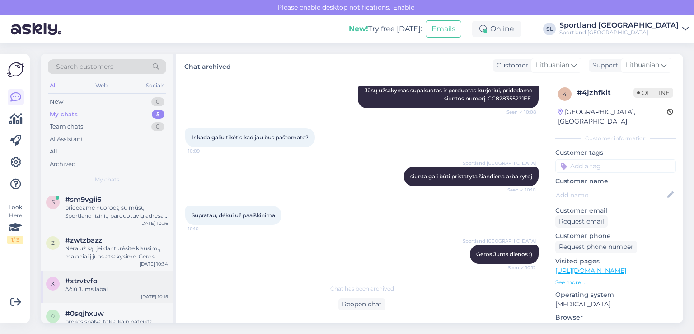
click at [90, 292] on div "x #xtrvtvfo Ačiū Jums labai Aug 21 10:15" at bounding box center [107, 286] width 133 height 33
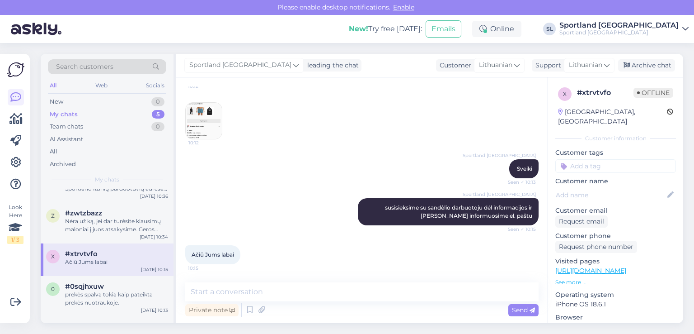
scroll to position [53, 0]
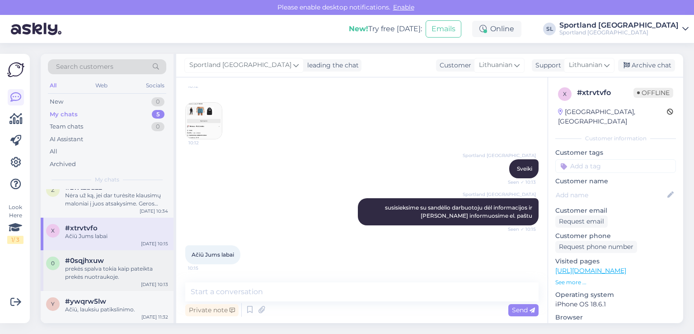
click at [114, 273] on div "prekės spalva tokia kaip pateikta prekės nuotraukoje." at bounding box center [116, 272] width 103 height 16
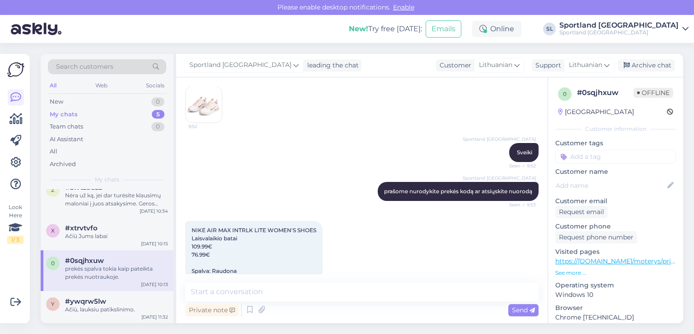
scroll to position [150, 0]
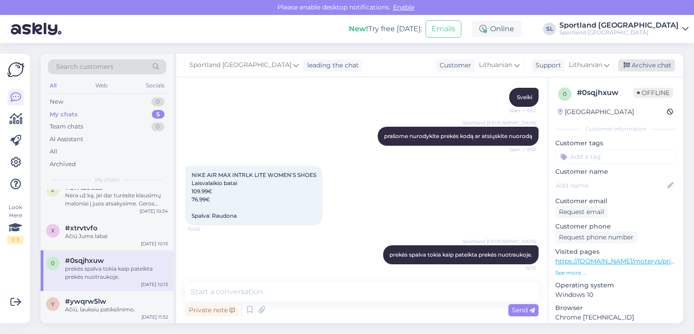
click at [632, 62] on div "Archive chat" at bounding box center [646, 65] width 57 height 12
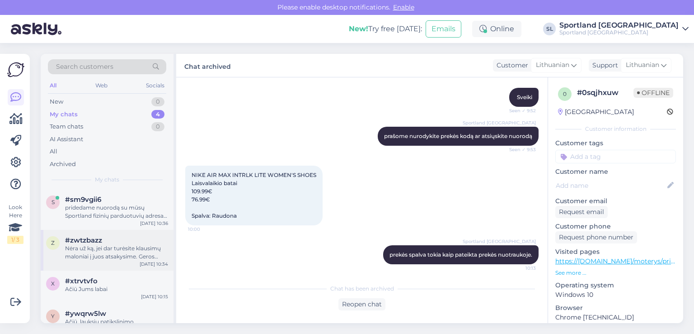
scroll to position [13, 0]
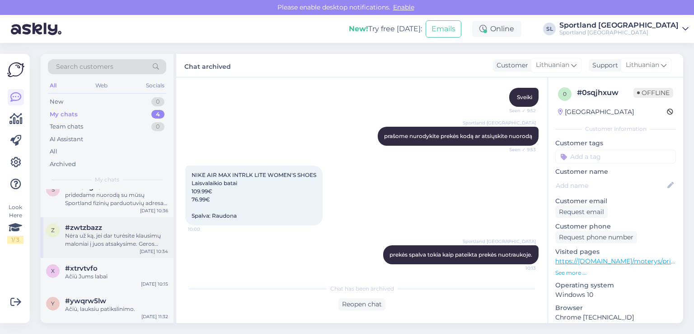
click at [94, 250] on div "z #zwtzbazz Nėra už ką, jei dar turėsite klausimų maloniai į juos atsakysime. G…" at bounding box center [107, 237] width 133 height 41
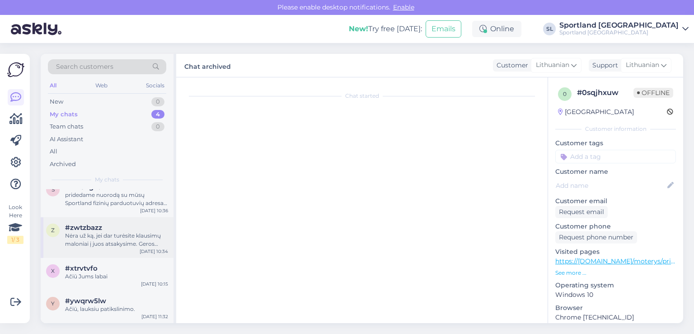
scroll to position [360, 0]
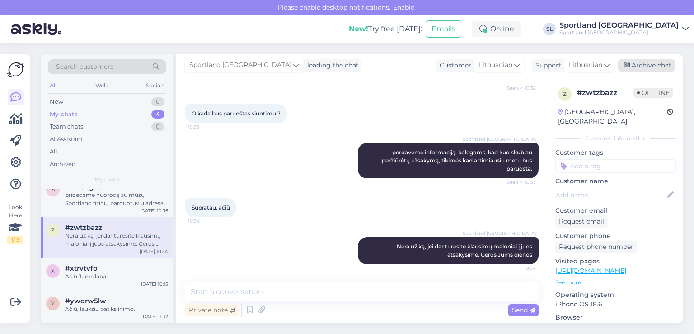
click at [656, 64] on div "Archive chat" at bounding box center [646, 65] width 57 height 12
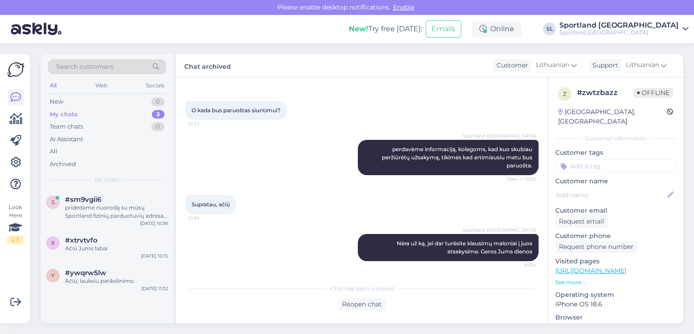
scroll to position [0, 0]
click at [13, 122] on icon at bounding box center [15, 118] width 13 height 11
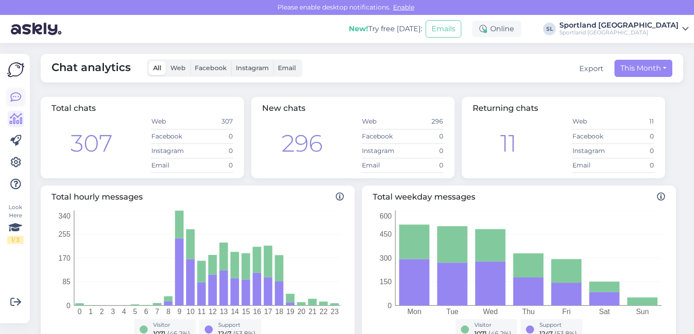
click at [12, 99] on icon at bounding box center [15, 97] width 11 height 11
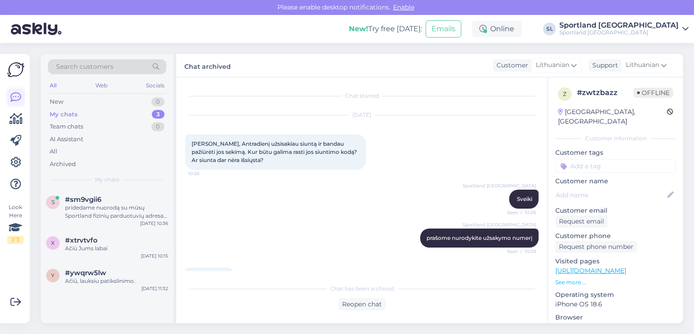
scroll to position [362, 0]
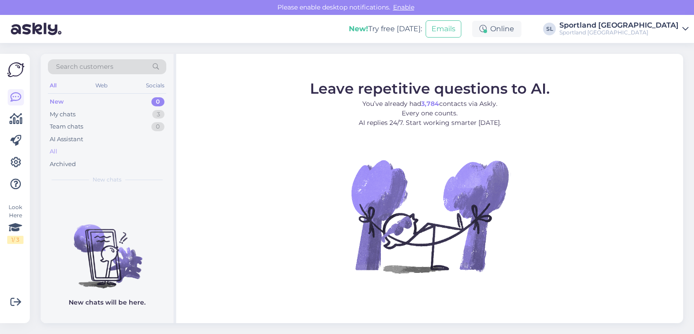
click at [74, 149] on div "All" at bounding box center [107, 151] width 118 height 13
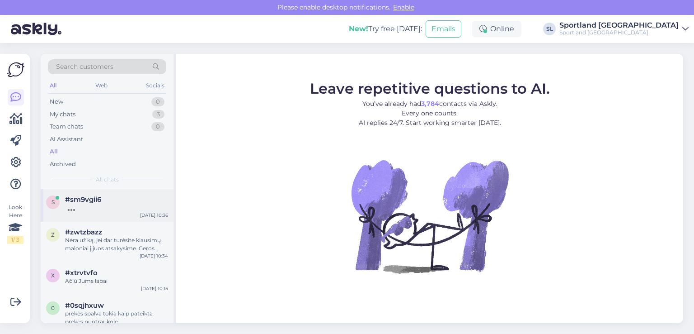
click at [91, 196] on span "#sm9vgii6" at bounding box center [83, 199] width 36 height 8
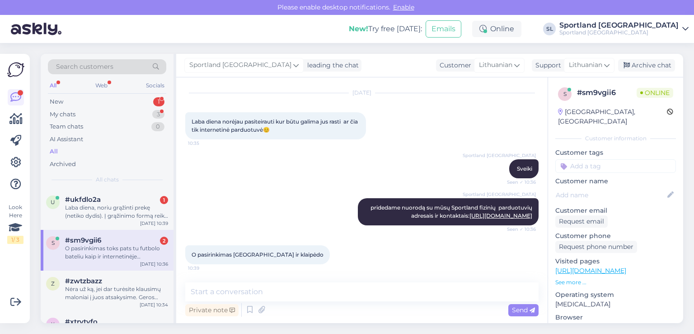
scroll to position [69, 0]
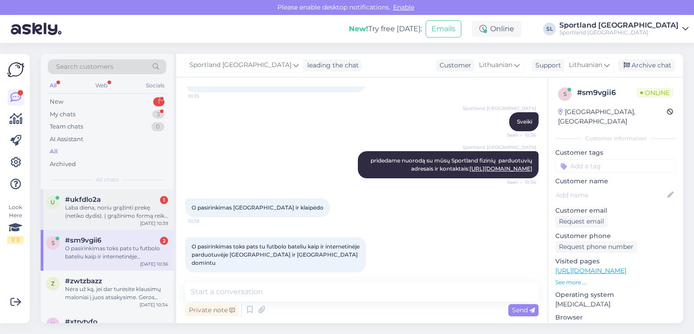
click at [119, 205] on div "Laba diena, noriu grąžinti prekę (netiko dydis). Į grąžinimo formą reik įrašyti…" at bounding box center [116, 211] width 103 height 16
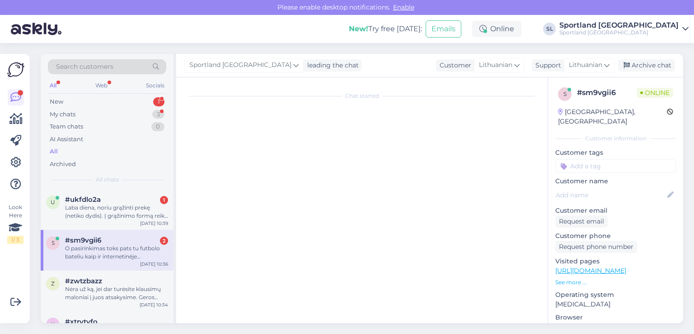
scroll to position [0, 0]
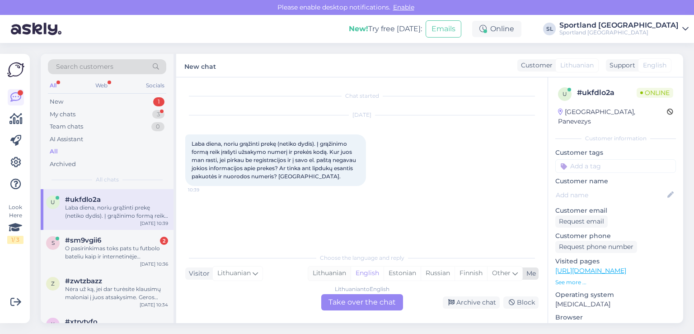
click at [328, 272] on div "Lithuanian" at bounding box center [329, 273] width 42 height 14
click at [340, 299] on div "Lithuanian to Lithuanian Take over the chat" at bounding box center [362, 302] width 82 height 16
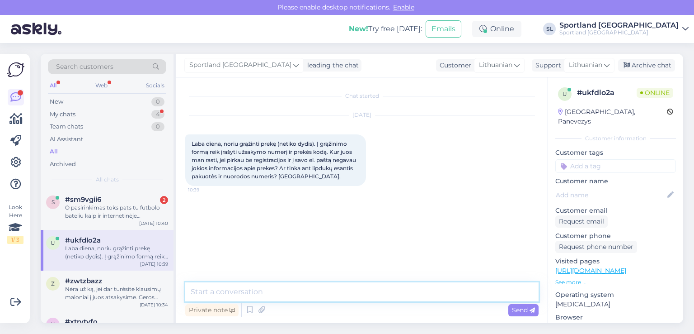
click at [304, 284] on textarea at bounding box center [361, 291] width 353 height 19
type textarea "Sveiki"
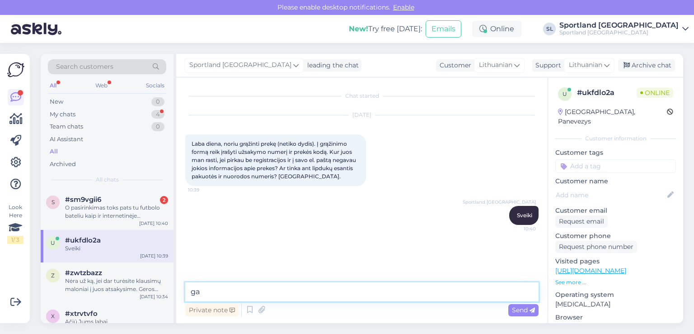
type textarea "g"
type textarea "maloniai prašome nurodykite užsakymo numerį"
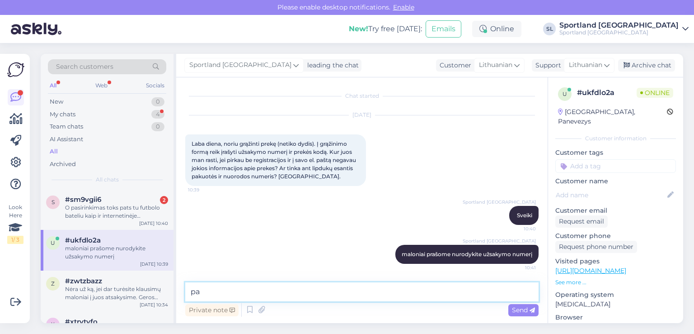
type textarea "p"
type textarea "atsiųsime Jums infromaciją"
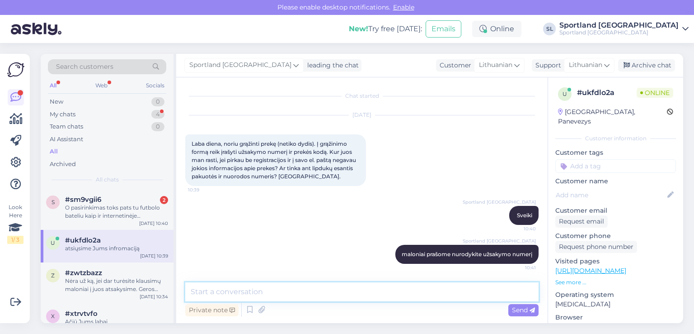
scroll to position [38, 0]
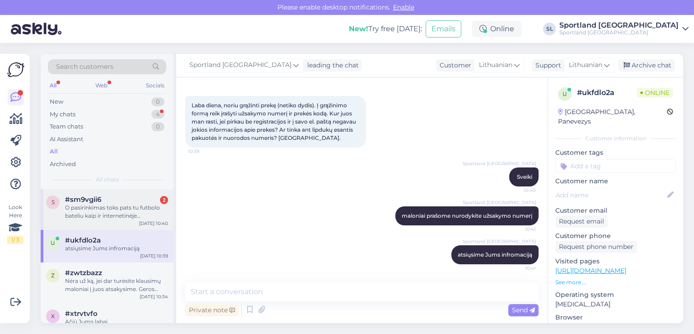
click at [109, 216] on div "O pasirinkimas toks pats tu futbolo bateliu kaip ir internetinėje parduotuvėje …" at bounding box center [116, 211] width 103 height 16
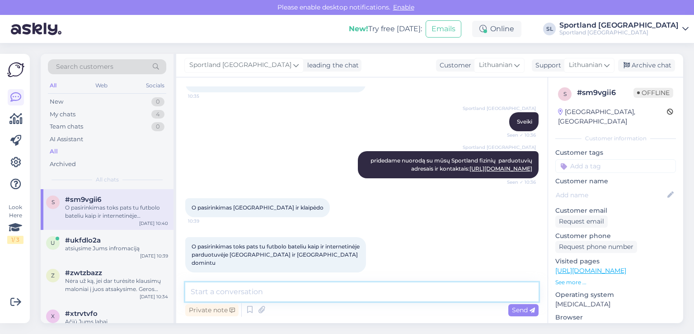
click at [278, 290] on textarea at bounding box center [361, 291] width 353 height 19
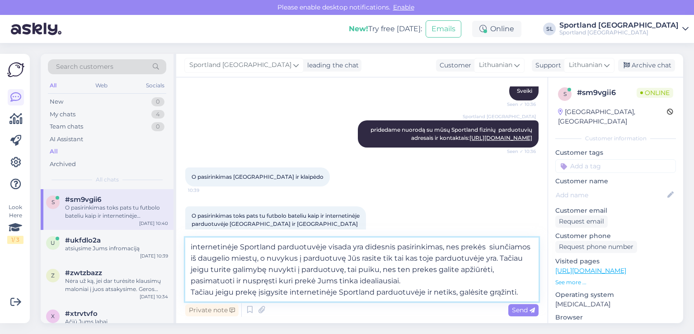
scroll to position [114, 0]
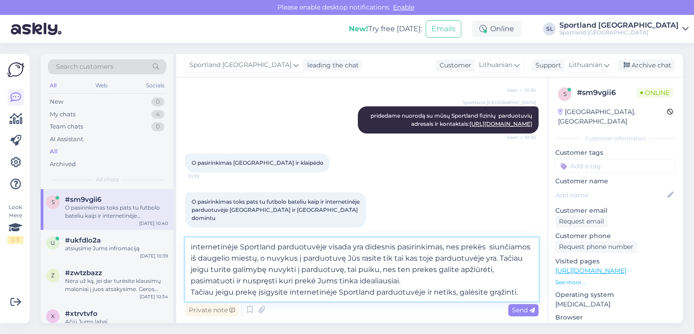
click at [399, 281] on textarea "internetinėje Sportland parduotuvėje visada yra didesnis pasirinkimas, nes prek…" at bounding box center [361, 269] width 353 height 64
type textarea "internetinėje Sportland parduotuvėje visada yra didesnis pasirinkimas, nes prek…"
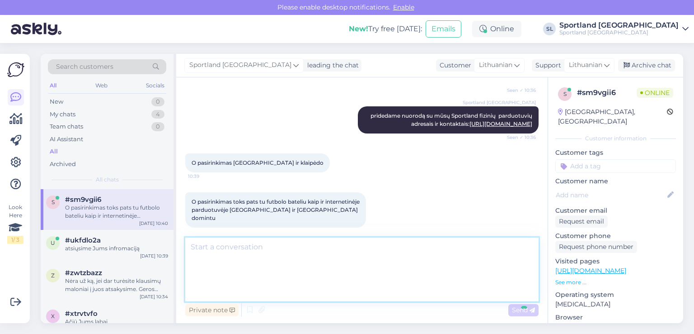
scroll to position [165, 0]
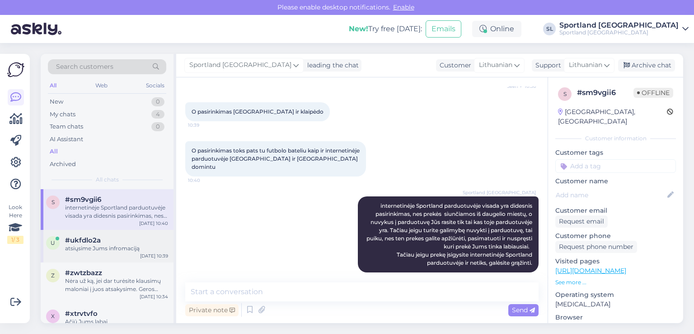
click at [53, 242] on span "u" at bounding box center [53, 242] width 5 height 7
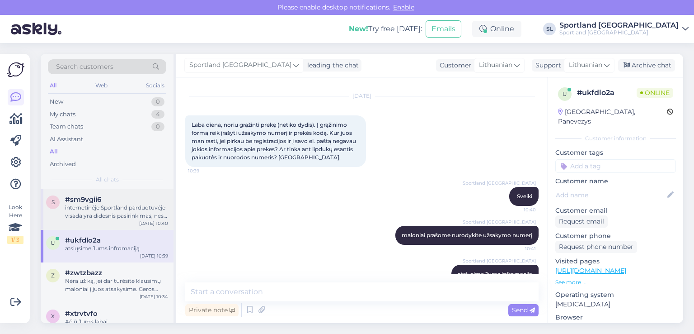
click at [106, 212] on div "internetinėje Sportland parduotuvėje visada yra didesnis pasirinkimas, nes prek…" at bounding box center [116, 211] width 103 height 16
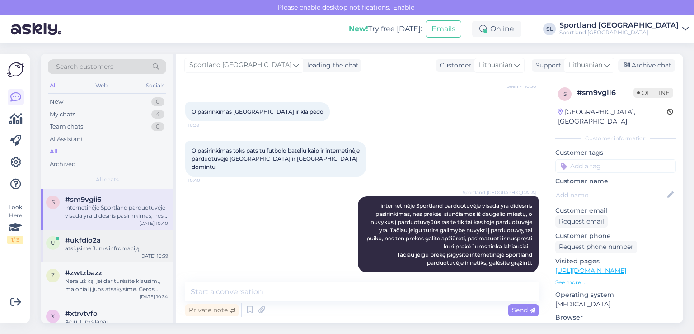
click at [102, 244] on div "atsiųsime Jums infromaciją" at bounding box center [116, 248] width 103 height 8
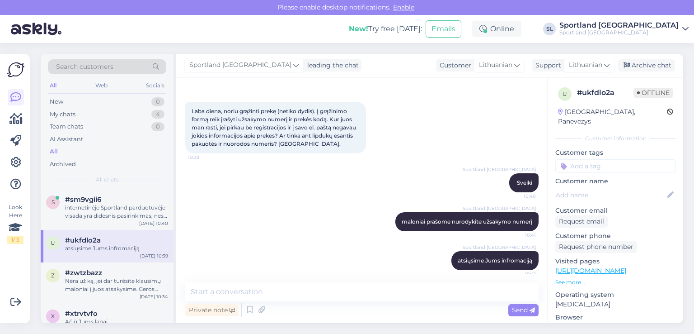
scroll to position [38, 0]
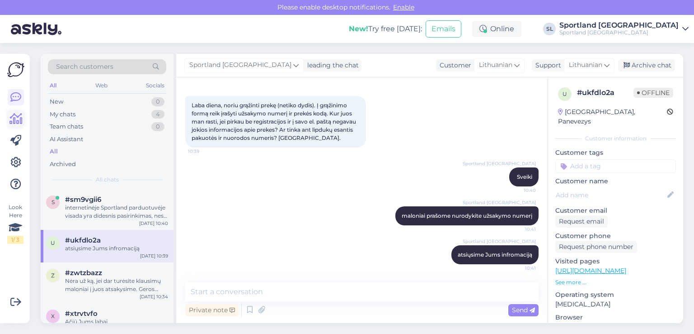
click at [14, 123] on icon at bounding box center [15, 118] width 13 height 11
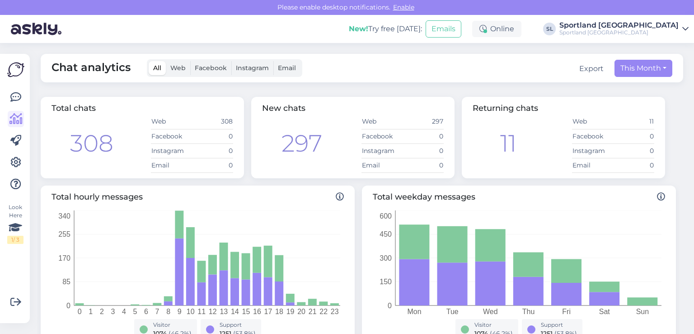
click at [6, 104] on div "Look Here 1 / 3 Get more Your checklist to get more value from Askly. Close Con…" at bounding box center [15, 188] width 30 height 269
click at [14, 98] on icon at bounding box center [15, 97] width 11 height 11
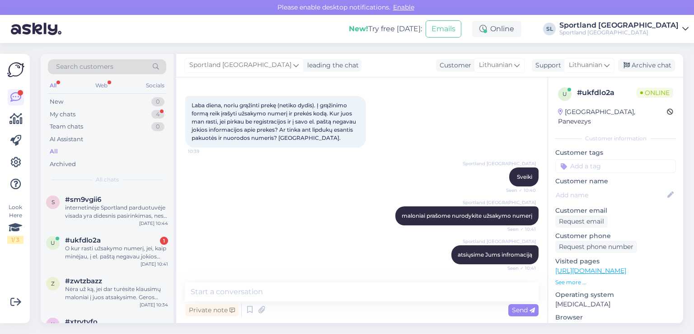
scroll to position [85, 0]
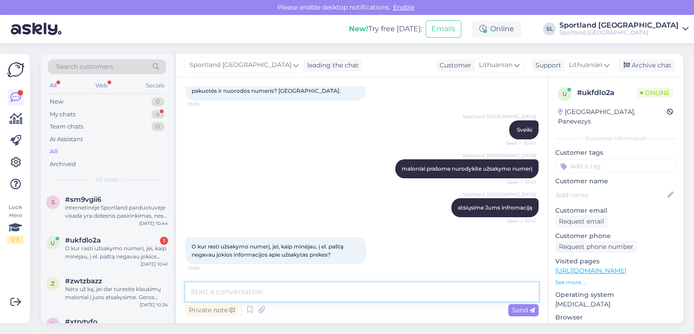
click at [258, 299] on textarea at bounding box center [361, 291] width 353 height 19
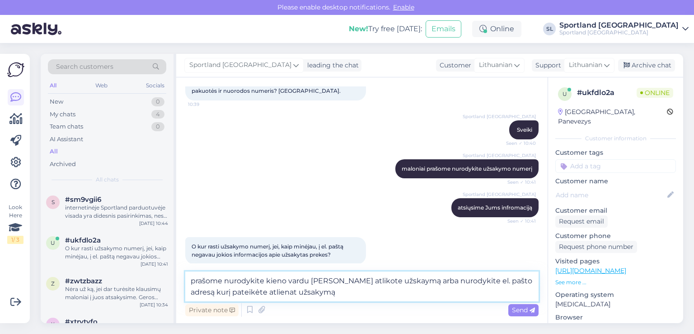
type textarea "prašome nurodykite kieno vardu [PERSON_NAME] atlikote užskaymą arba nurodykite …"
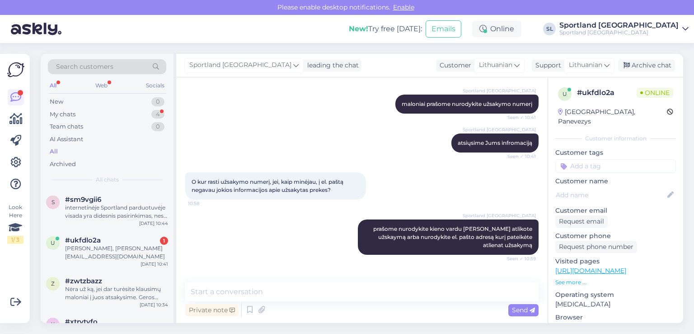
scroll to position [179, 0]
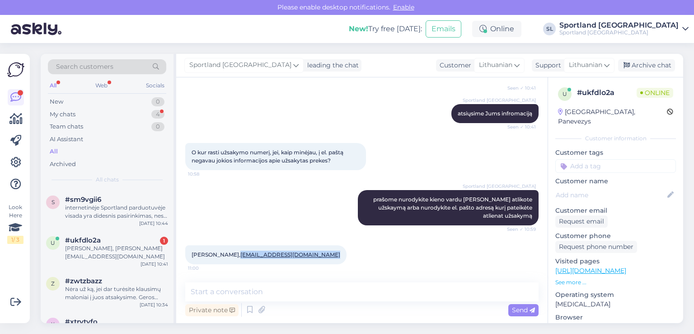
drag, startPoint x: 337, startPoint y: 256, endPoint x: 252, endPoint y: 257, distance: 84.5
click at [252, 257] on div "[PERSON_NAME], [PERSON_NAME][EMAIL_ADDRESS][DOMAIN_NAME] 11:00" at bounding box center [265, 254] width 161 height 19
copy link "[EMAIL_ADDRESS][DOMAIN_NAME]"
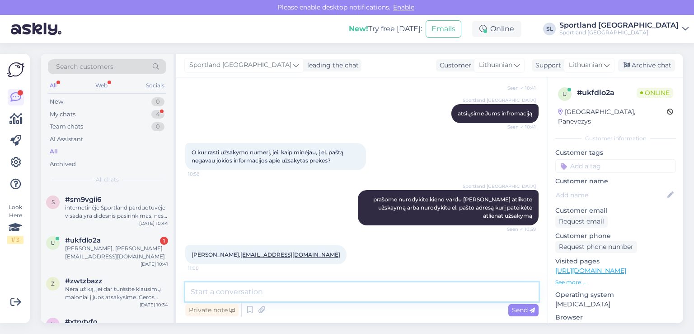
click at [278, 297] on textarea at bounding box center [361, 291] width 353 height 19
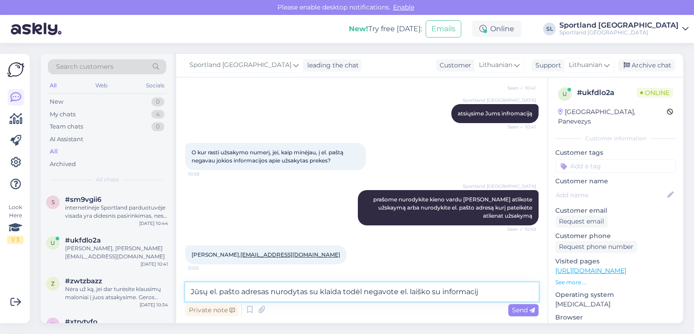
type textarea "Jūsų el. pašto adresas nurodytas su klaida todėl negavote el. laiško su informa…"
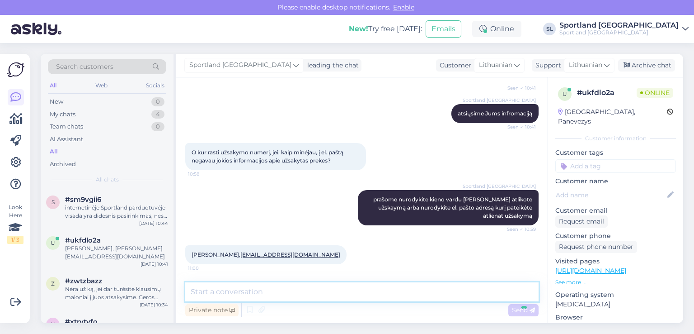
scroll to position [226, 0]
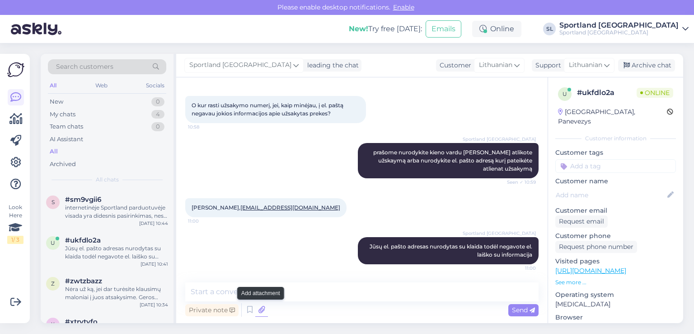
click at [260, 310] on icon at bounding box center [261, 310] width 13 height 14
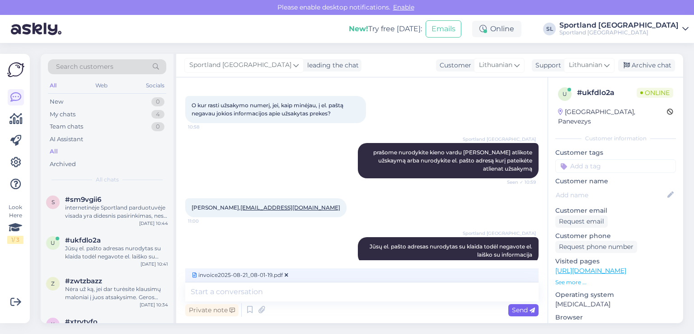
click at [525, 305] on div "Send" at bounding box center [523, 310] width 30 height 12
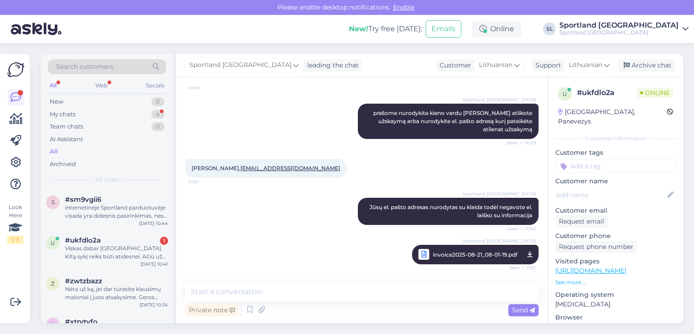
scroll to position [313, 0]
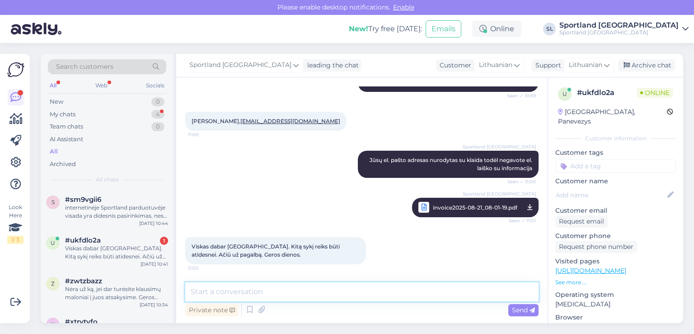
click at [282, 296] on textarea at bounding box center [361, 291] width 353 height 19
type textarea "J"
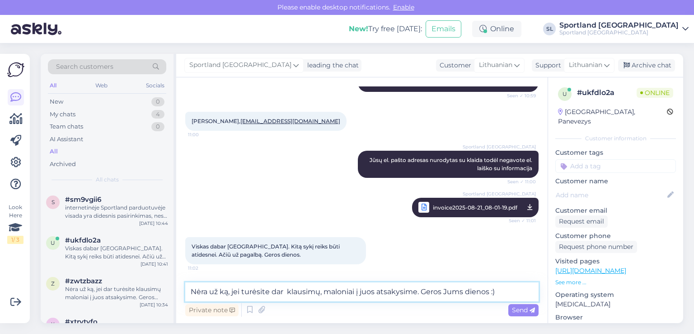
type textarea "Nėra už ką, jei turėsite dar klausimų, maloniai į juos atsakysime. Geros Jums d…"
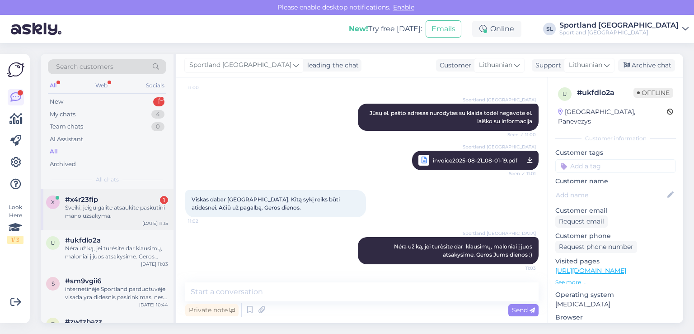
click at [91, 212] on div "Sveiki, jeigu galite atsaukite paskutini mano uzsakyma." at bounding box center [116, 211] width 103 height 16
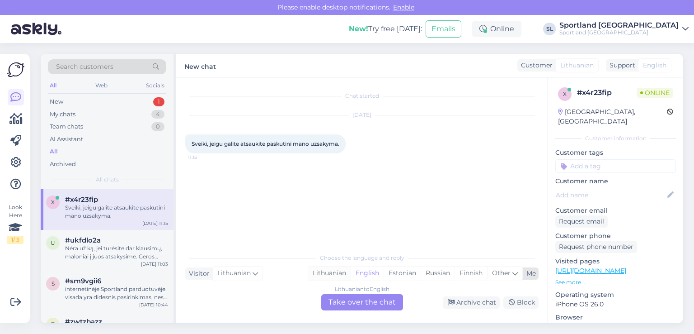
click at [330, 273] on div "Lithuanian" at bounding box center [329, 273] width 42 height 14
click at [344, 297] on div "Lithuanian to Lithuanian Take over the chat" at bounding box center [362, 302] width 82 height 16
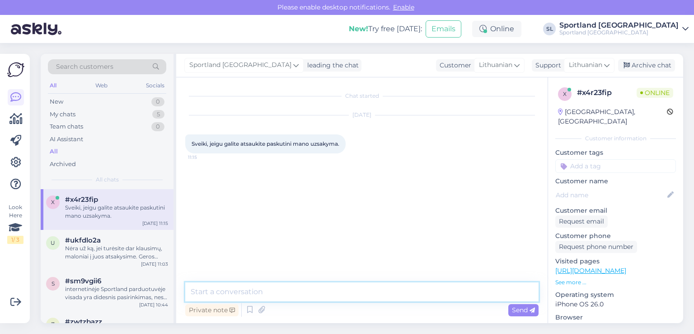
click at [317, 288] on textarea at bounding box center [361, 291] width 353 height 19
type textarea "Sveiki"
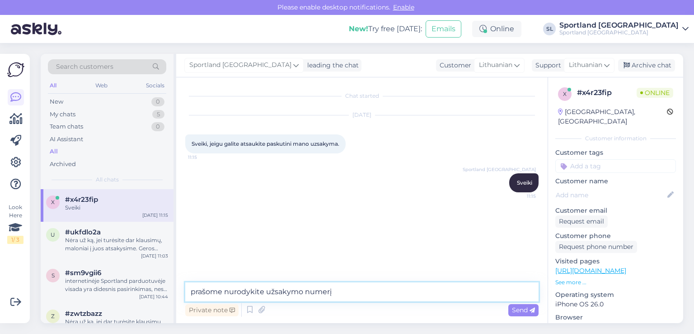
type textarea "prašome nurodykite užsakymo numerį"
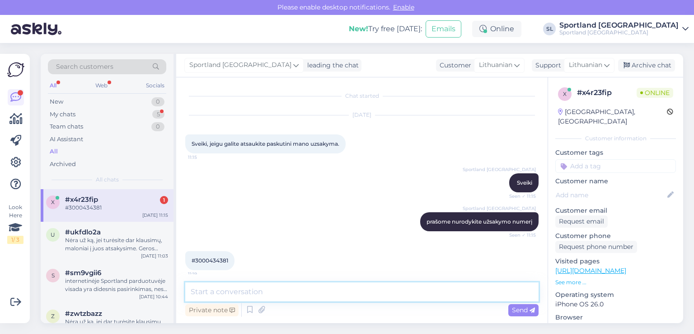
scroll to position [6, 0]
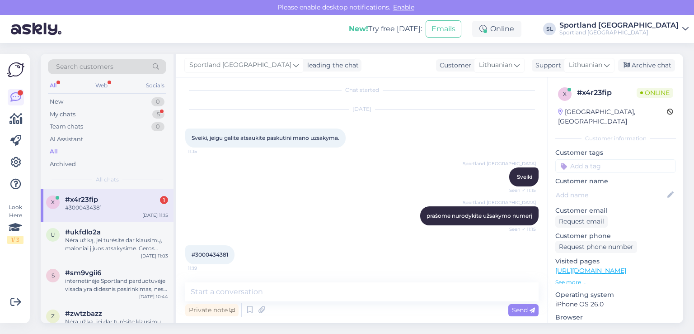
click at [223, 253] on span "#3000434381" at bounding box center [210, 254] width 37 height 7
click at [224, 253] on span "#3000434381" at bounding box center [210, 254] width 37 height 7
copy div "3000434381 11:19"
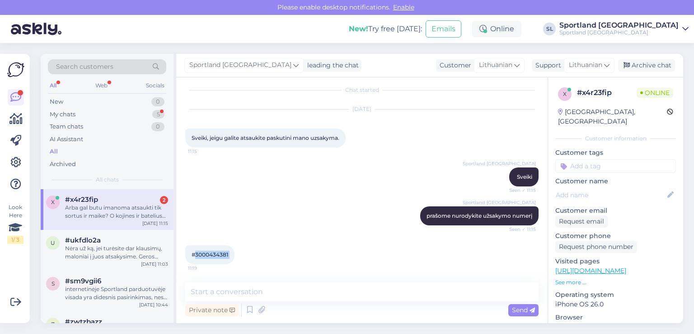
scroll to position [53, 0]
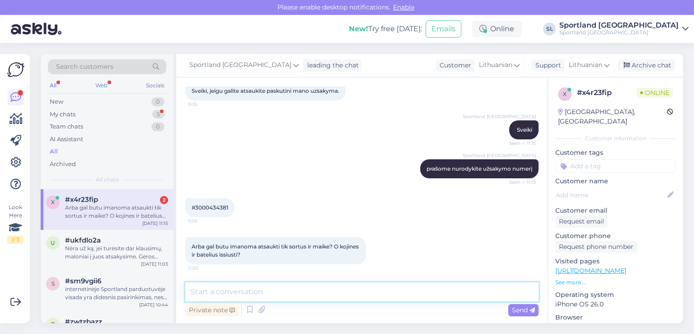
click at [310, 295] on textarea at bounding box center [361, 291] width 353 height 19
type textarea "taip"
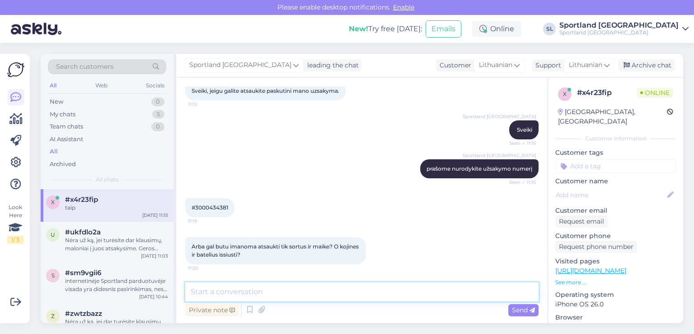
scroll to position [92, 0]
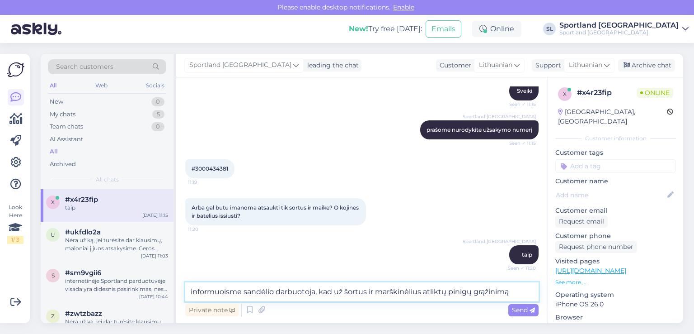
type textarea "informuoisme sandėlio darbuotoja, kad už šortus ir marškinėlius atliktų pinigų …"
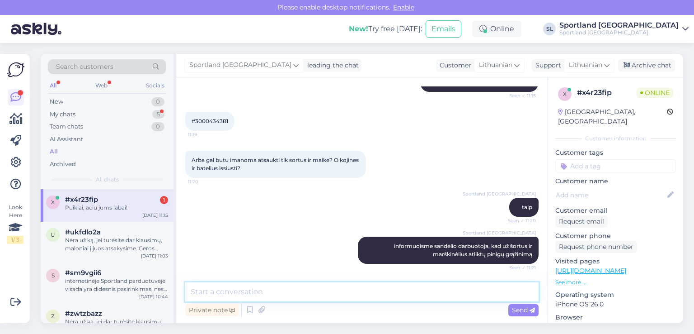
scroll to position [178, 0]
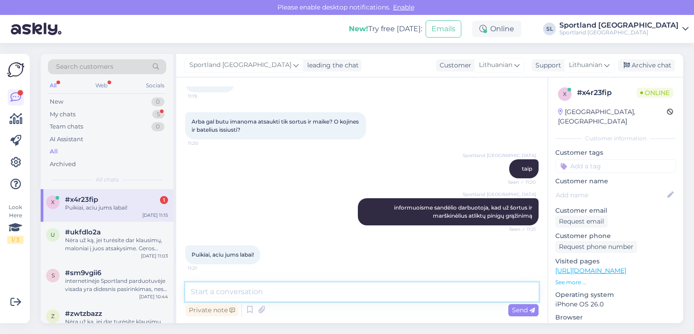
click at [327, 294] on textarea at bounding box center [361, 291] width 353 height 19
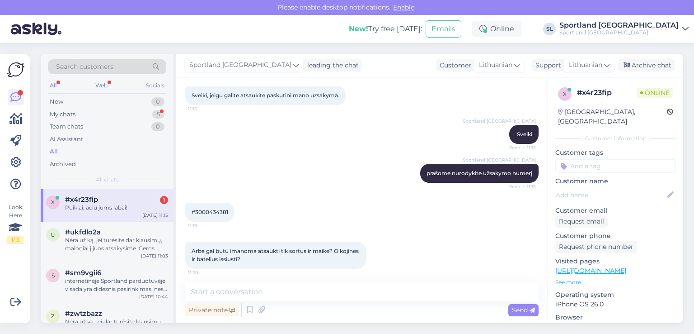
scroll to position [42, 0]
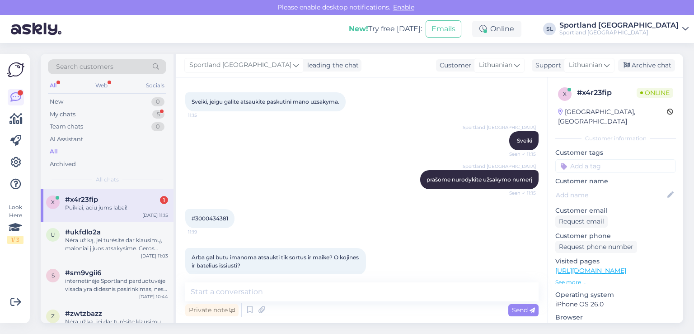
click at [212, 216] on span "#3000434381" at bounding box center [210, 218] width 37 height 7
copy div "3000434381 11:19"
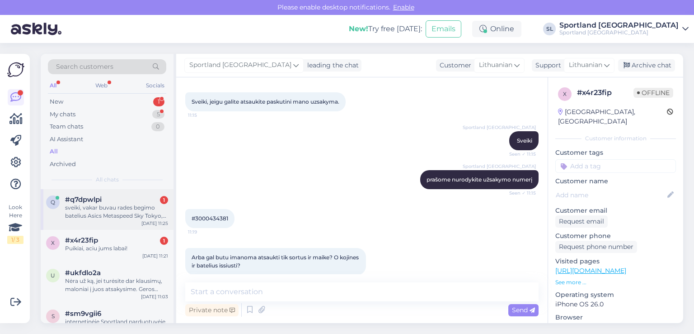
click at [103, 214] on div "sveiki, vakar buvau rades begimo batelius Asics Metaspeed Sky Tokyo, bet siandi…" at bounding box center [116, 211] width 103 height 16
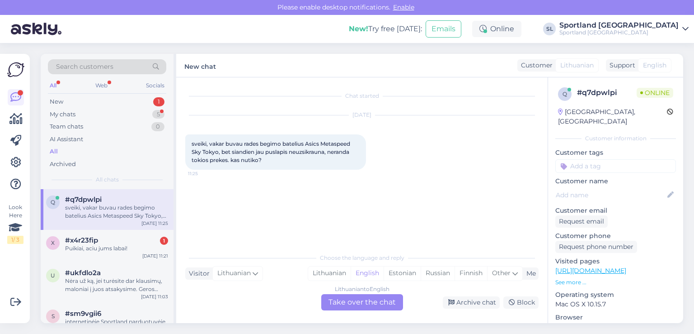
scroll to position [0, 0]
click at [334, 268] on div "Lithuanian" at bounding box center [329, 273] width 42 height 14
click at [353, 301] on div "Lithuanian to Lithuanian Take over the chat" at bounding box center [362, 302] width 82 height 16
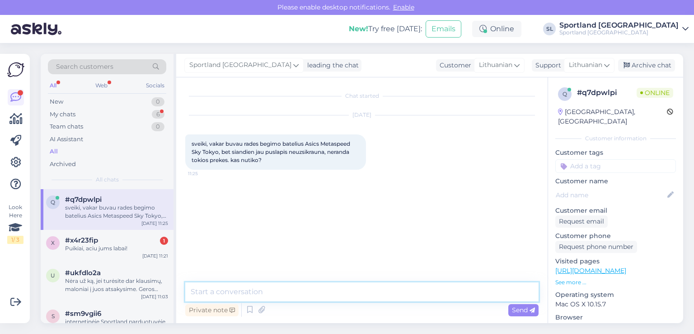
click at [331, 290] on textarea at bounding box center [361, 291] width 353 height 19
type textarea "Sveiki"
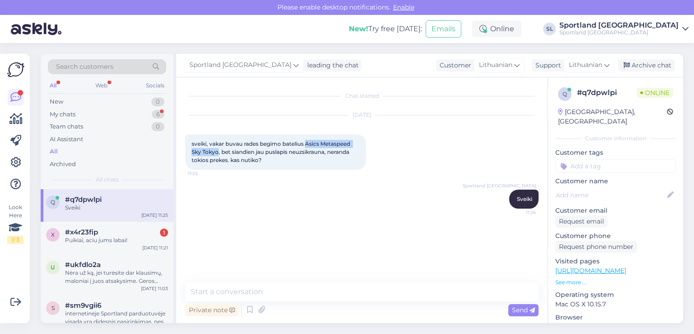
drag, startPoint x: 219, startPoint y: 152, endPoint x: 308, endPoint y: 141, distance: 90.1
click at [308, 141] on span "sveiki, vakar buvau rades begimo batelius Asics Metaspeed Sky Tokyo, bet siandi…" at bounding box center [272, 151] width 160 height 23
copy span "Asics Metaspeed Sky [GEOGRAPHIC_DATA]"
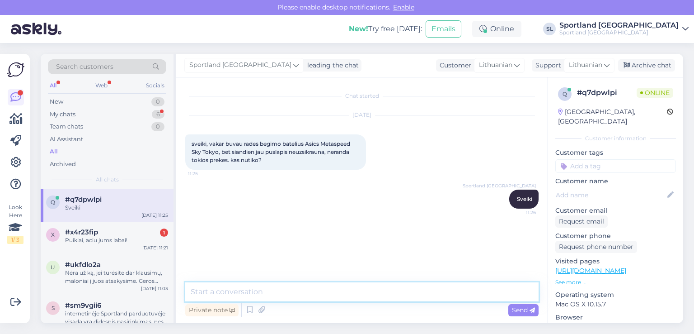
click at [348, 293] on textarea at bounding box center [361, 291] width 353 height 19
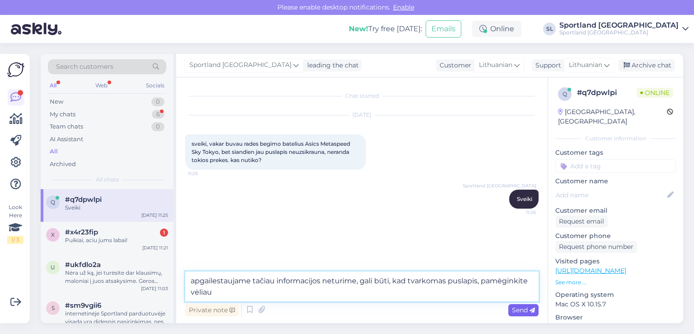
type textarea "apgailestaujame tačiau informacijos neturime, gali būti, kad tvarkomas puslapis…"
click at [527, 308] on span "Send" at bounding box center [523, 309] width 23 height 8
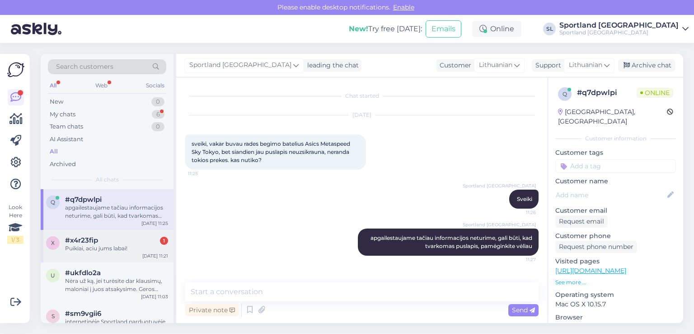
click at [69, 249] on div "Puikiai, aciu jums labai!" at bounding box center [116, 248] width 103 height 8
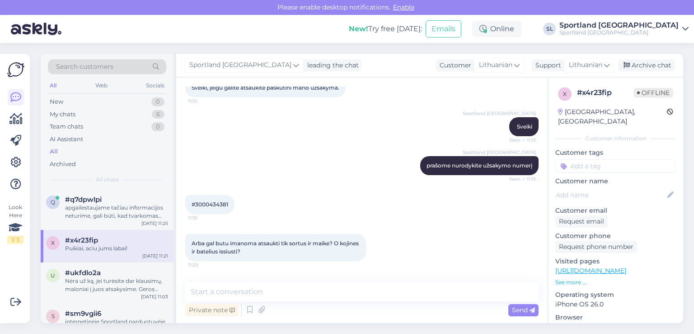
scroll to position [42, 0]
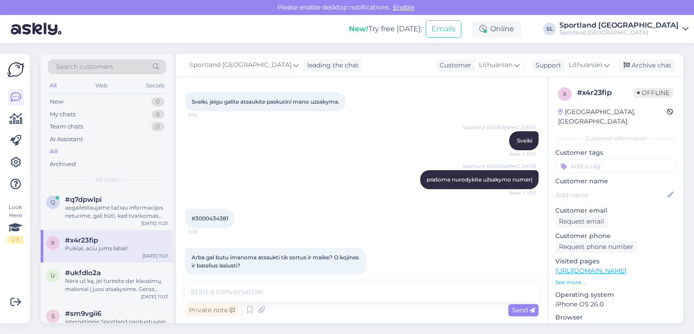
click at [207, 217] on span "#3000434381" at bounding box center [210, 218] width 37 height 7
copy div "3000434381 11:19"
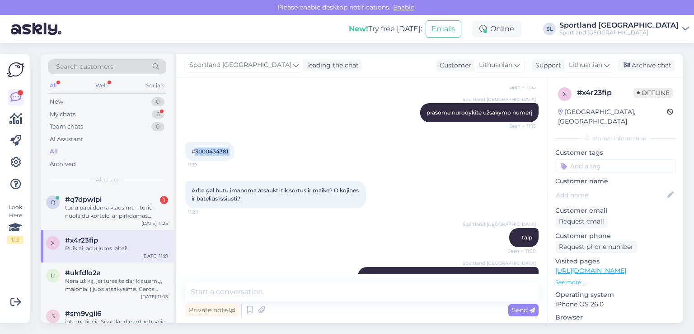
scroll to position [178, 0]
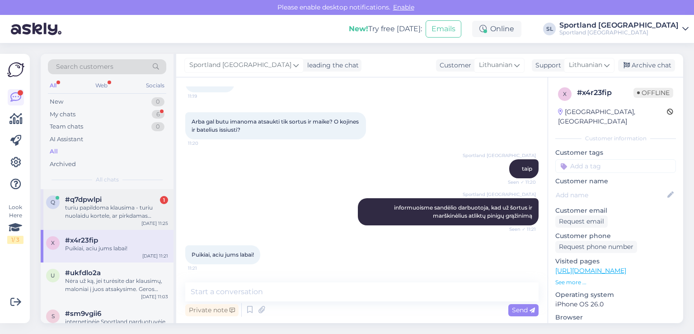
click at [97, 213] on div "turiu papildoma klausima - turiu nuolaidu kortele, ar pirkdamas internetu galiu…" at bounding box center [116, 211] width 103 height 16
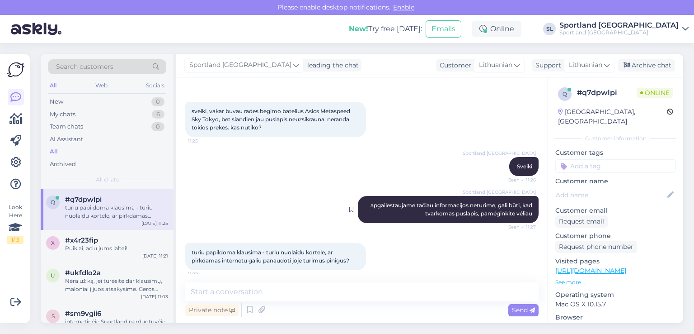
scroll to position [38, 0]
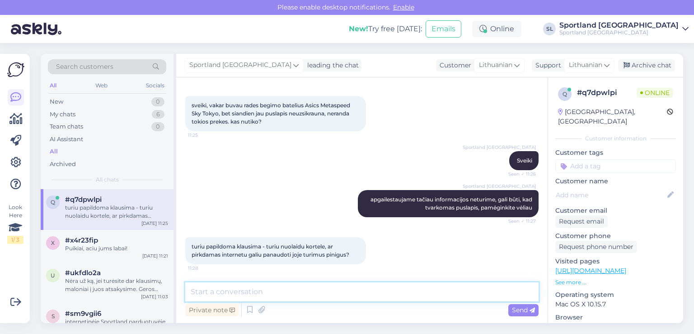
click at [320, 291] on textarea at bounding box center [361, 291] width 353 height 19
type textarea "Jūs turite Sportland dovanų kortelę?"
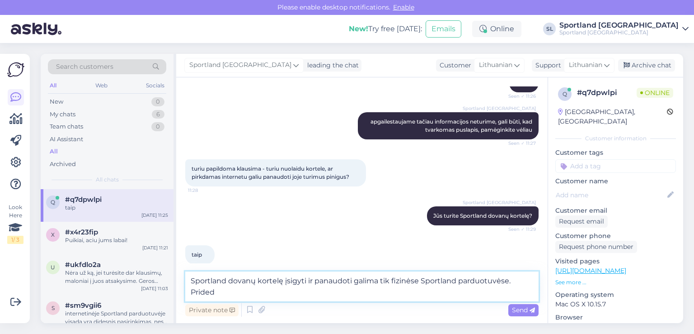
scroll to position [126, 0]
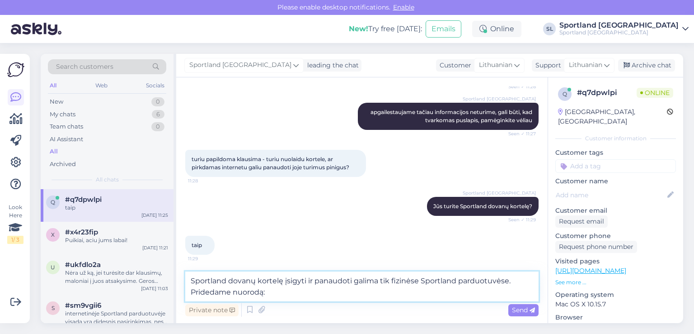
paste textarea "[URL][DOMAIN_NAME]"
type textarea "Sportland dovanų kortelę įsigyti ir panaudoti galima tik fizinėse Sportland par…"
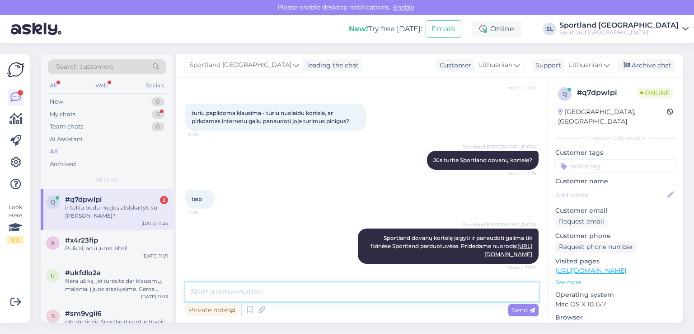
scroll to position [249, 0]
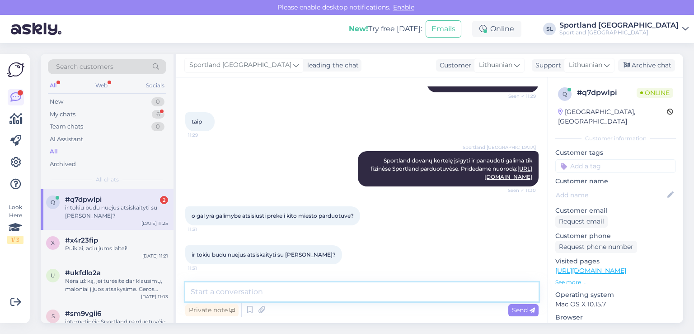
click at [343, 289] on textarea at bounding box center [361, 291] width 353 height 19
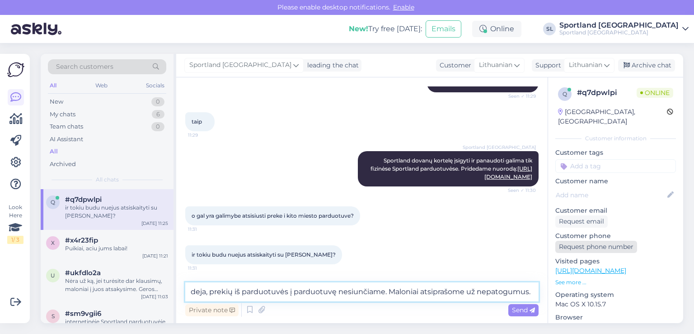
type textarea "deja, prekių iš parduotuvės į parduotuvę nesiunčiame. Maloniai atsiprašome už n…"
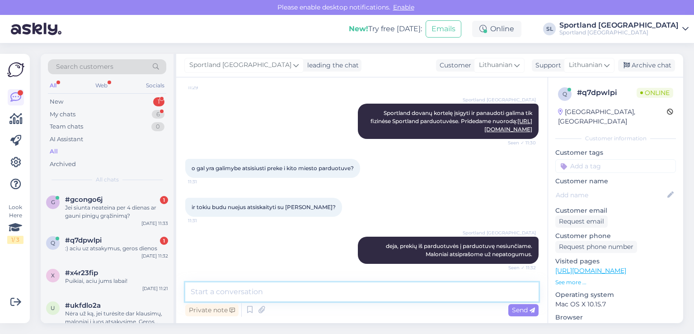
scroll to position [335, 0]
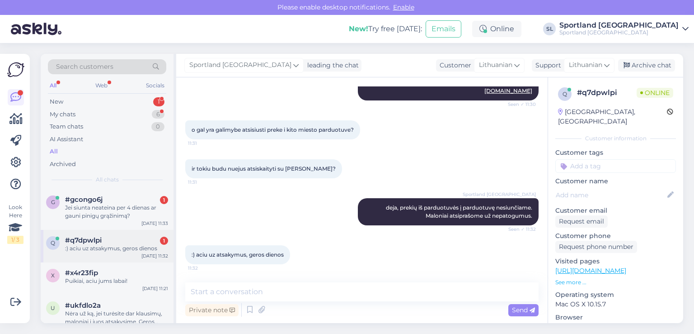
click at [108, 243] on div "#q7dpwlpi 1" at bounding box center [116, 240] width 103 height 8
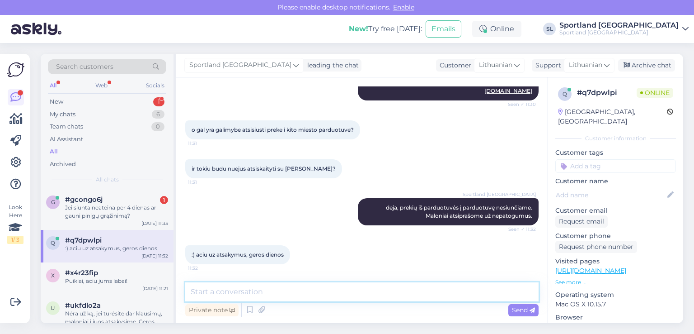
drag, startPoint x: 273, startPoint y: 298, endPoint x: 271, endPoint y: 293, distance: 4.7
click at [272, 294] on textarea at bounding box center [361, 291] width 353 height 19
type textarea "Jums taip pat :)"
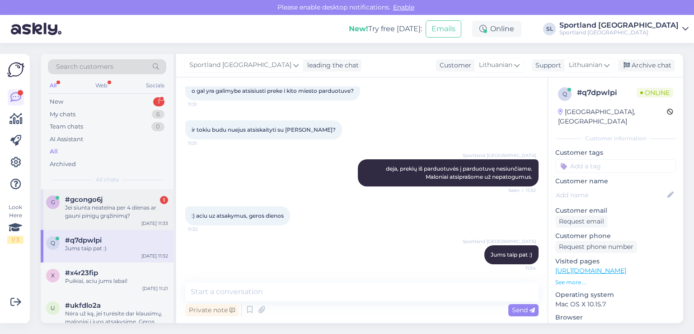
click at [112, 212] on div "Jei siunta neateina per 4 dienas ar gauni pinigų grąžinimą?" at bounding box center [116, 211] width 103 height 16
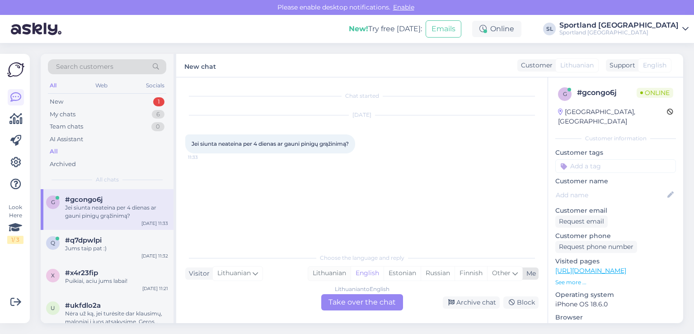
drag, startPoint x: 334, startPoint y: 272, endPoint x: 343, endPoint y: 295, distance: 25.2
click at [334, 272] on div "Lithuanian" at bounding box center [329, 273] width 42 height 14
click at [345, 300] on div "Lithuanian to Lithuanian Take over the chat" at bounding box center [362, 302] width 82 height 16
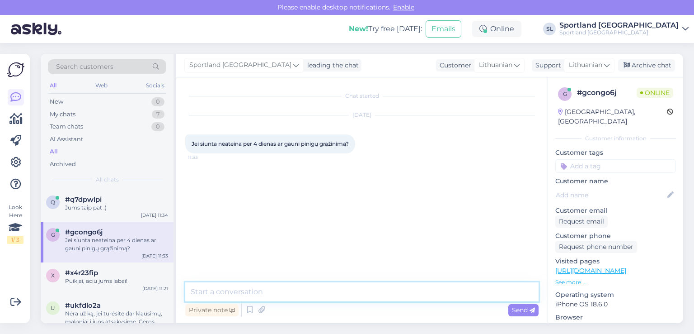
click at [318, 291] on textarea at bounding box center [361, 291] width 353 height 19
type textarea "Sveiki"
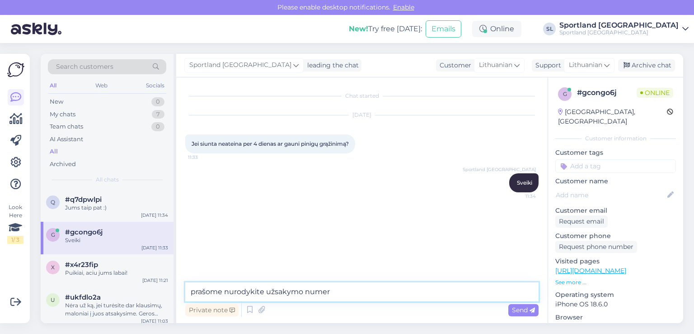
type textarea "prašome nurodykite užsakymo numerį"
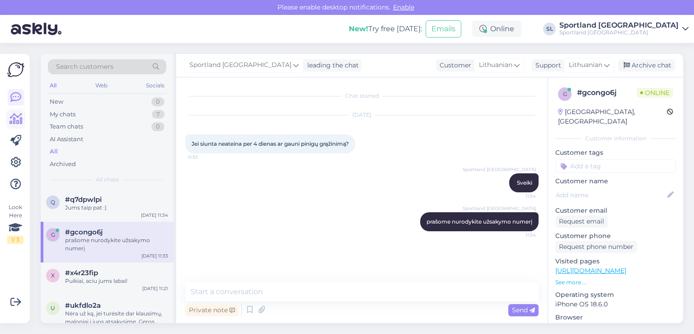
click at [18, 113] on link at bounding box center [16, 119] width 16 height 16
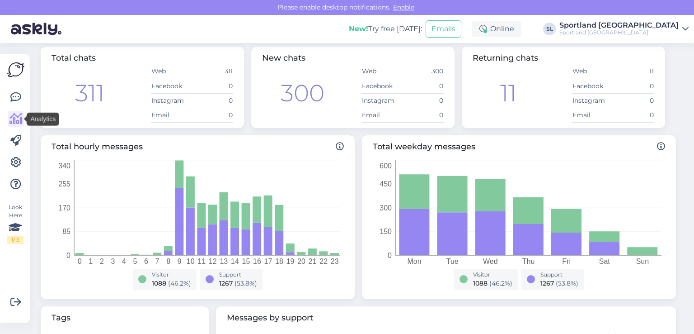
scroll to position [181, 0]
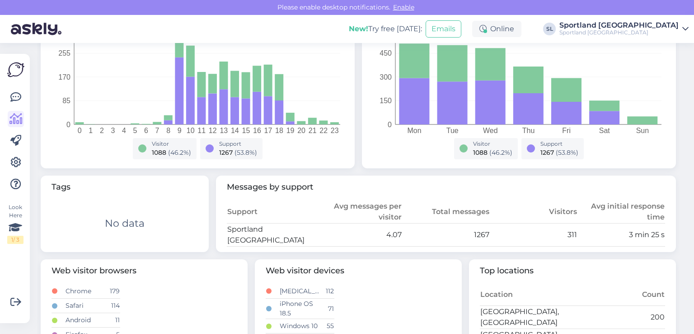
click at [19, 89] on div "Look Here 1 / 3" at bounding box center [15, 188] width 17 height 254
click at [19, 94] on icon at bounding box center [15, 97] width 11 height 11
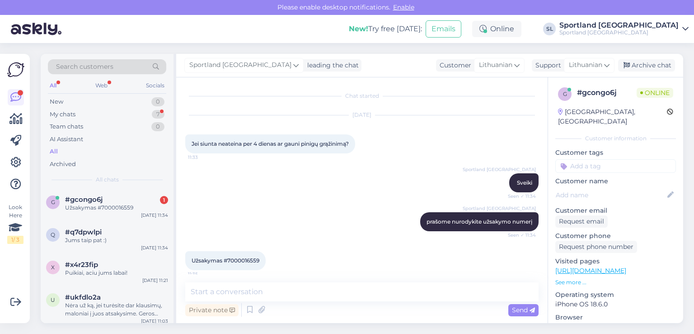
scroll to position [6, 0]
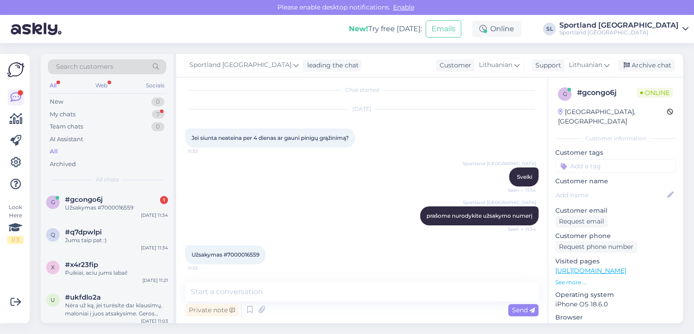
click at [247, 254] on span "Užsakymas #7000016559" at bounding box center [226, 254] width 68 height 7
copy div "7000016559 11:35"
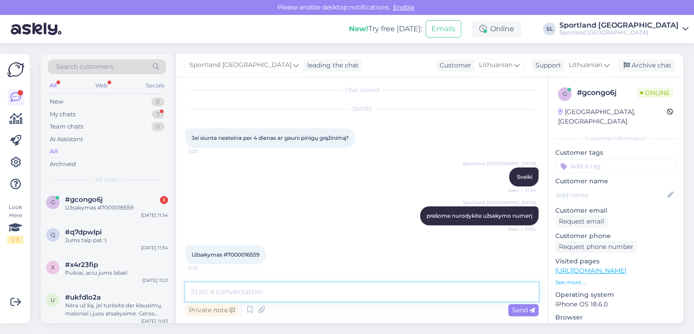
click at [296, 289] on textarea at bounding box center [361, 291] width 353 height 19
paste textarea "CC827962755EE"
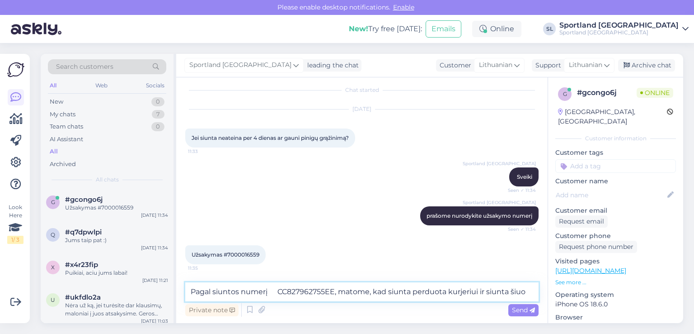
scroll to position [15, 0]
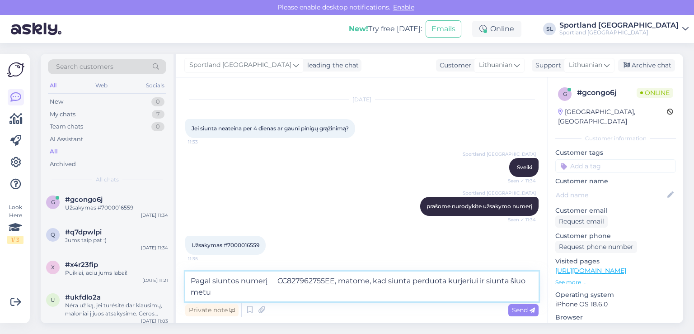
paste textarea "Skirstymo centras [GEOGRAPHIC_DATA]"
click at [215, 293] on textarea "Pagal siuntos numerį CC827962755EE, matome, kad siunta perduota kurjeriui ir si…" at bounding box center [361, 286] width 353 height 30
click at [273, 290] on textarea "Pagal siuntos numerį CC827962755EE, matome, kad siunta perduota kurjeriui ir si…" at bounding box center [361, 286] width 353 height 30
type textarea "Pagal siuntos numerį CC827962755EE, matome, kad siunta perduota kurjeriui ir si…"
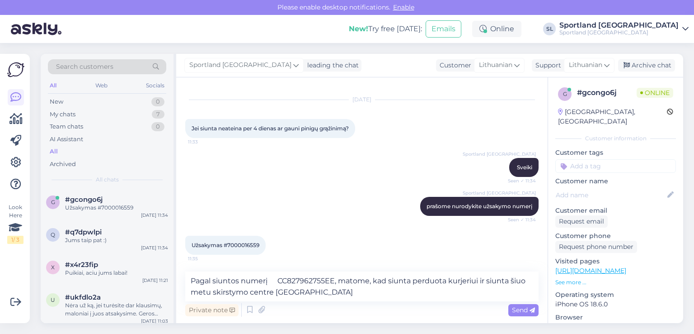
drag, startPoint x: 528, startPoint y: 310, endPoint x: 524, endPoint y: 305, distance: 5.4
click at [527, 310] on span "Send" at bounding box center [523, 309] width 23 height 8
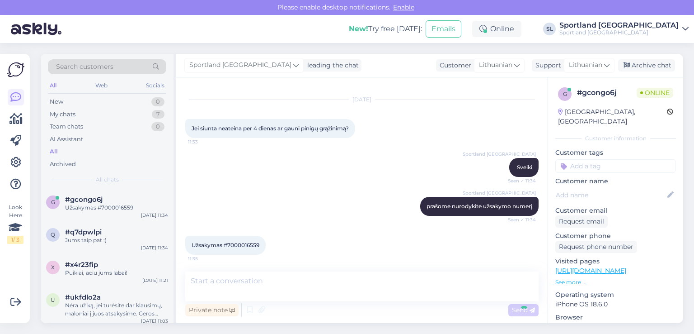
scroll to position [61, 0]
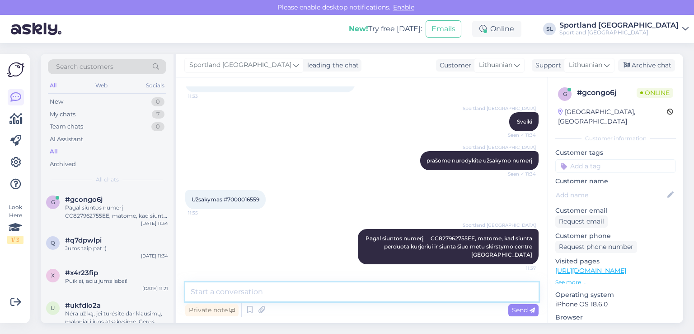
click at [342, 292] on textarea at bounding box center [361, 291] width 353 height 19
type textarea "tai greitu metu siunta Jus pasieks"
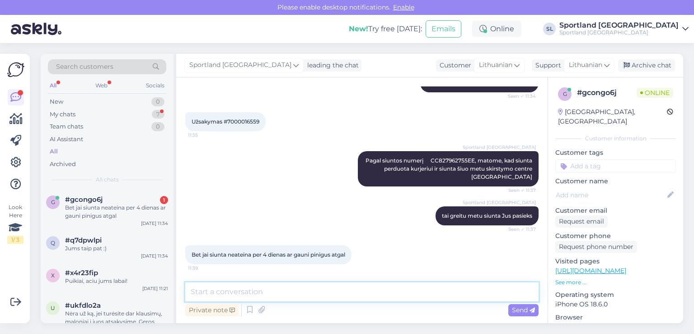
scroll to position [139, 0]
click at [300, 292] on textarea at bounding box center [361, 291] width 353 height 19
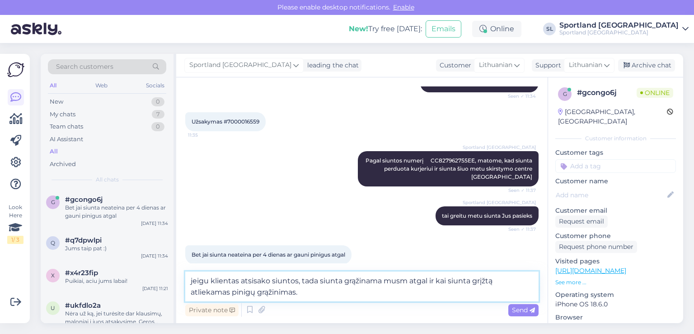
type textarea "jeigu klientas atsisako siuntos, tada siunta grąžinama musm atgal ir kai siunta…"
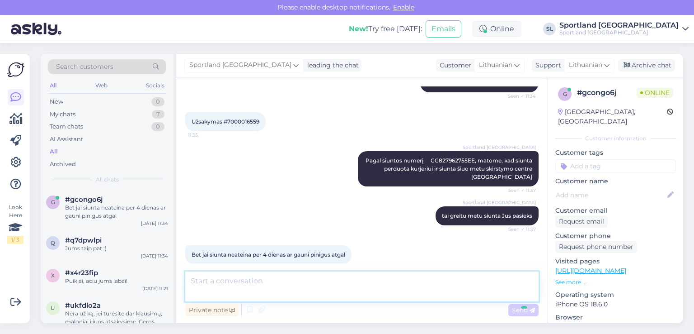
scroll to position [186, 0]
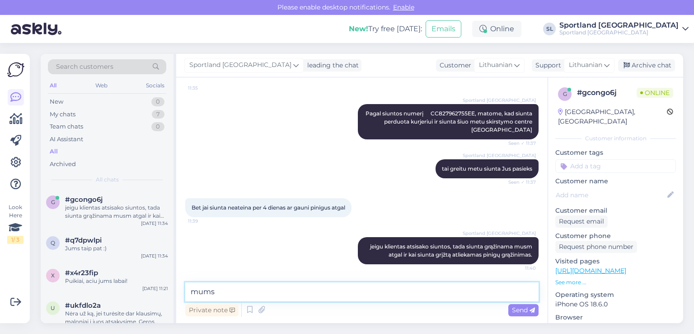
type textarea "mums*"
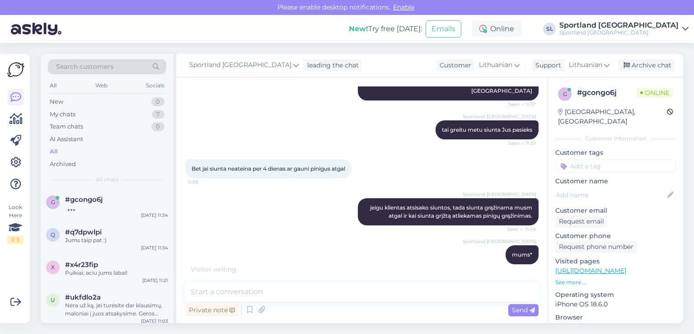
scroll to position [264, 0]
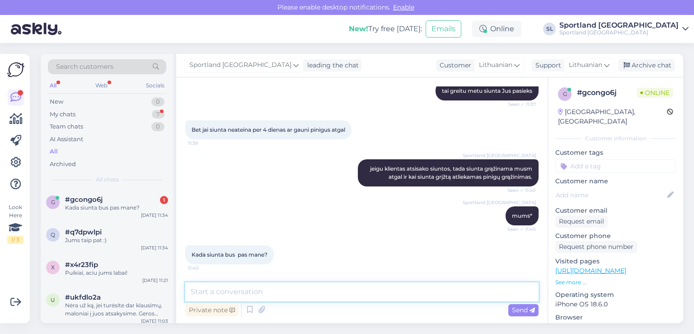
click at [266, 293] on textarea at bounding box center [361, 291] width 353 height 19
click at [190, 292] on textarea "Siunta bus pristatyta šiandiena arba rytoj" at bounding box center [361, 291] width 353 height 19
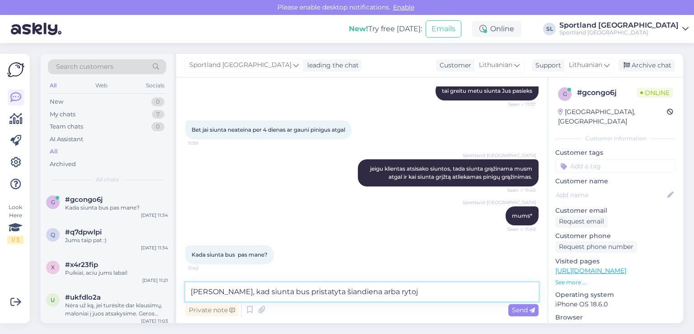
click at [422, 291] on textarea "[PERSON_NAME], kad siunta bus pristatyta šiandiena arba rytoj" at bounding box center [361, 291] width 353 height 19
type textarea "[PERSON_NAME], kad siunta bus pristatyta šiandiena arba rytoj."
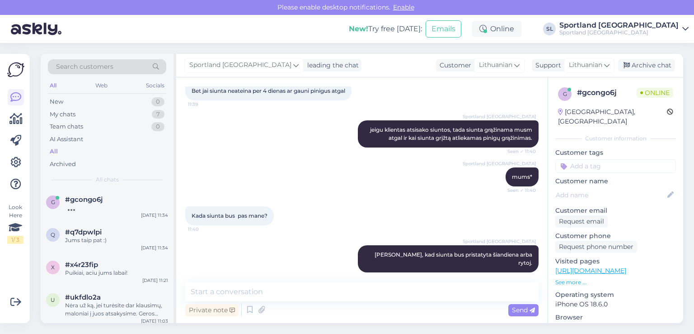
scroll to position [349, 0]
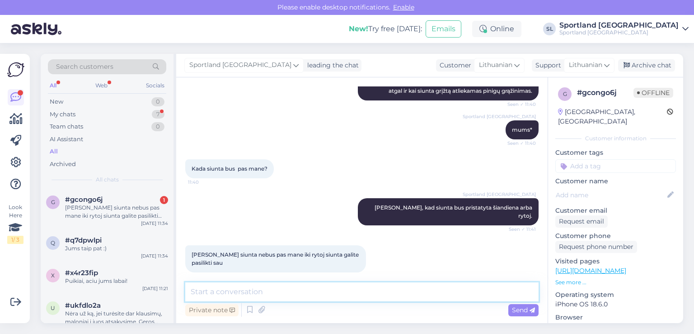
click at [336, 291] on textarea at bounding box center [361, 291] width 353 height 19
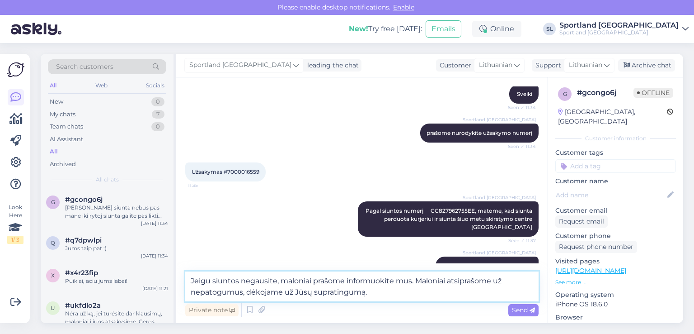
scroll to position [90, 0]
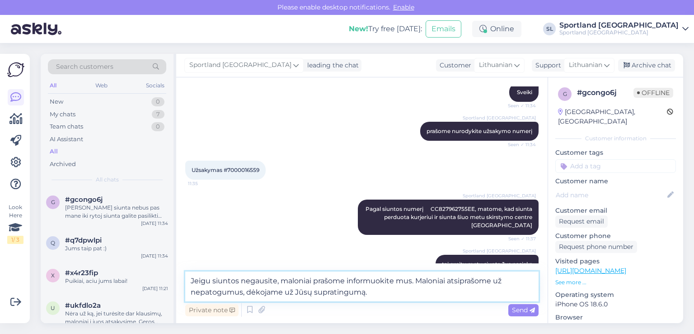
type textarea "Jeigu siuntos negausite, maloniai prašome informuokite mus. Maloniai atsiprašom…"
click at [249, 165] on div "Užsakymas #7000016559 11:35" at bounding box center [225, 169] width 80 height 19
copy div "7000016559 11:35"
